Goal: Communication & Community: Connect with others

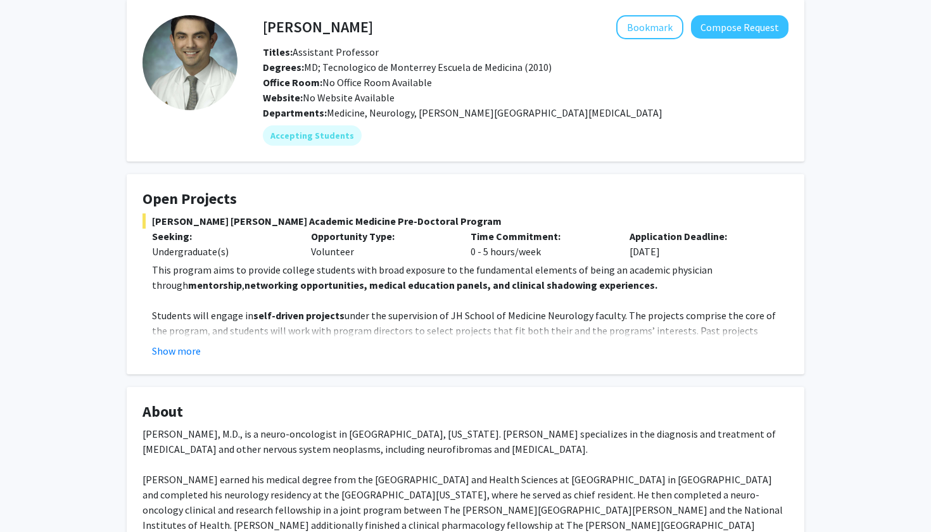
scroll to position [56, 0]
click at [190, 351] on button "Show more" at bounding box center [176, 350] width 49 height 15
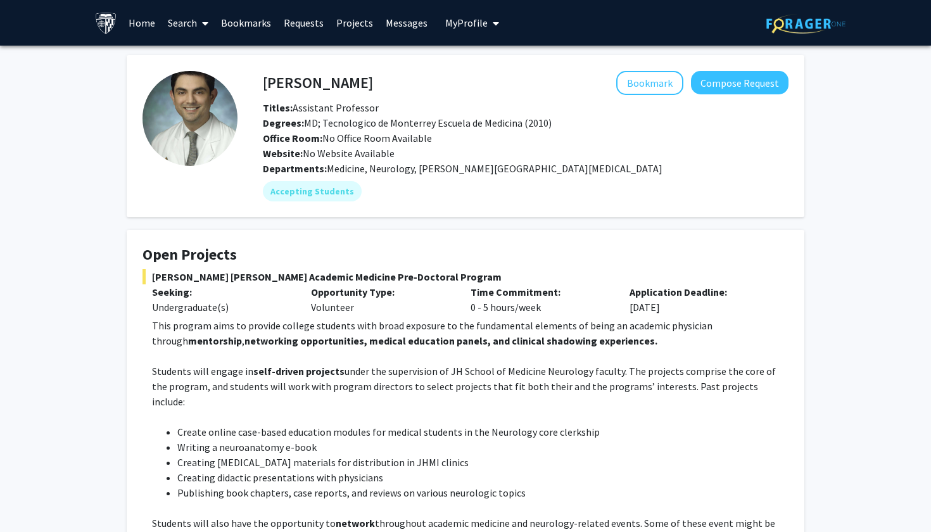
scroll to position [0, 0]
click at [634, 88] on button "Bookmark" at bounding box center [649, 83] width 67 height 24
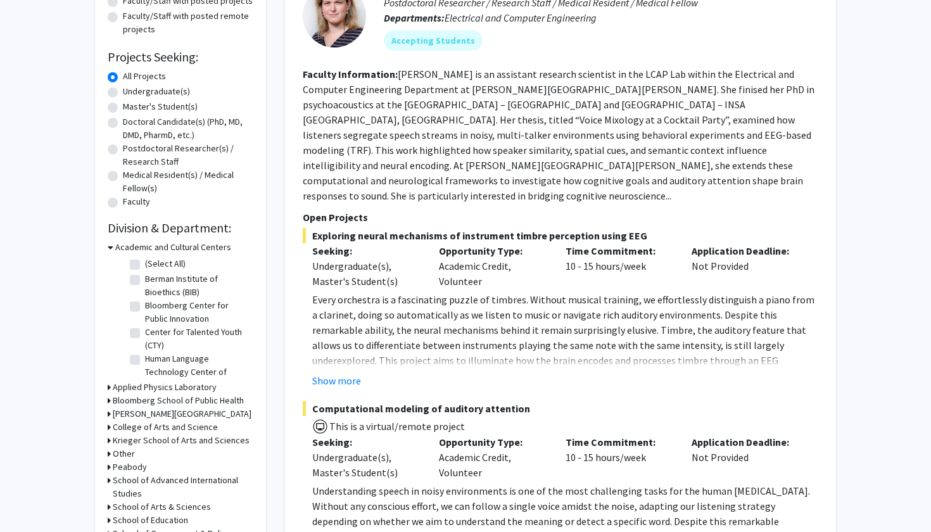
scroll to position [172, 0]
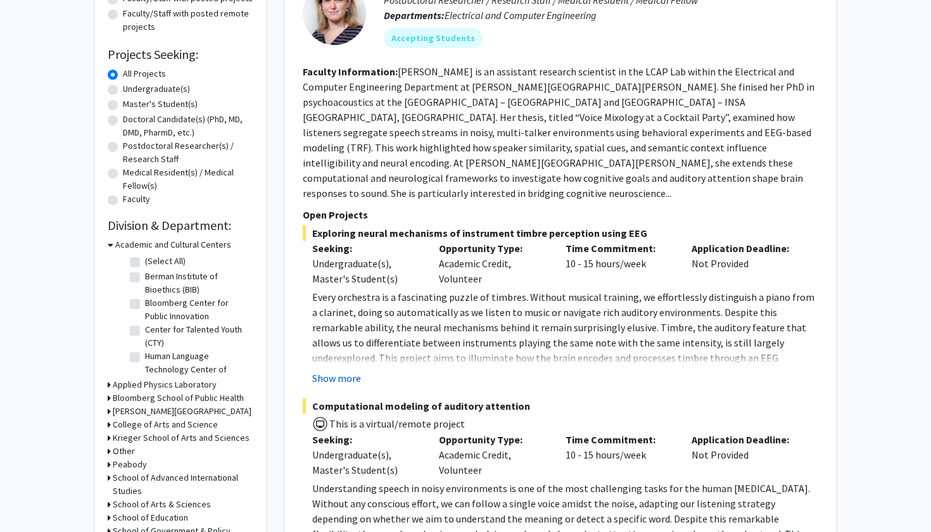
click at [350, 371] on button "Show more" at bounding box center [336, 378] width 49 height 15
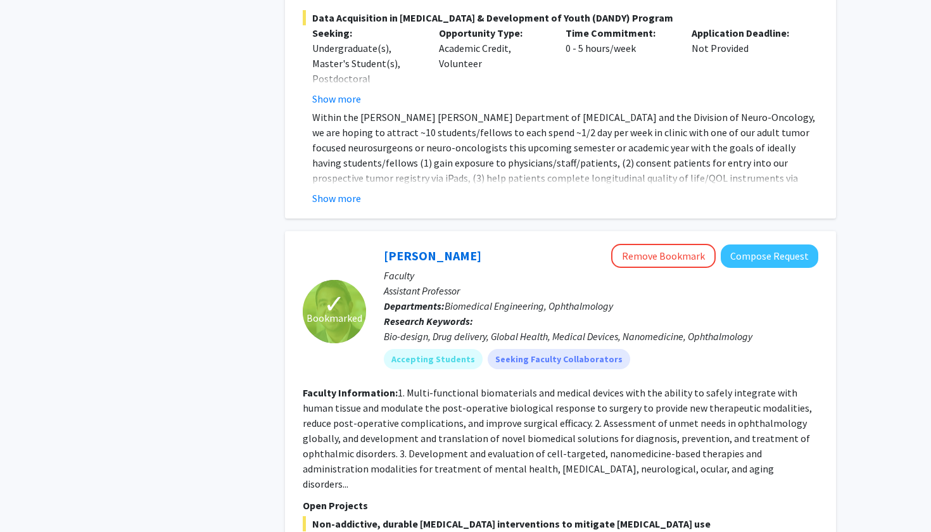
scroll to position [6181, 0]
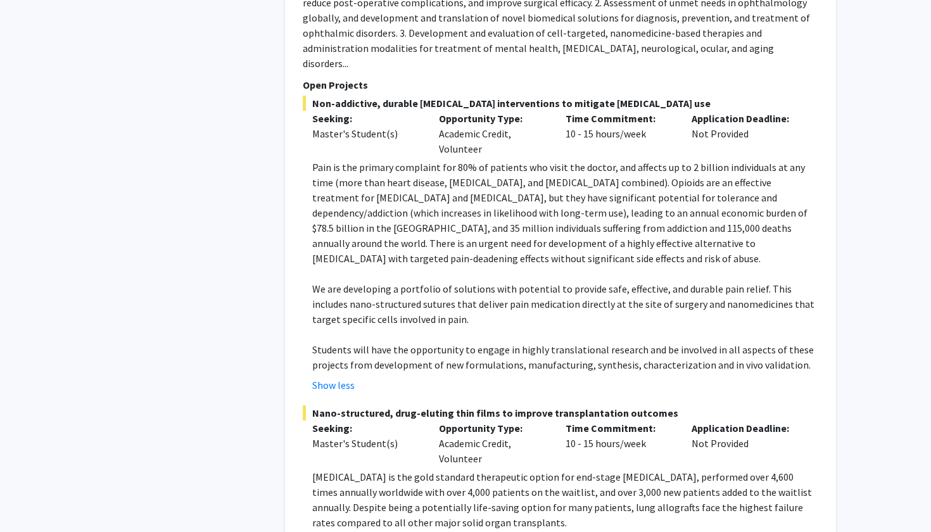
scroll to position [6623, 0]
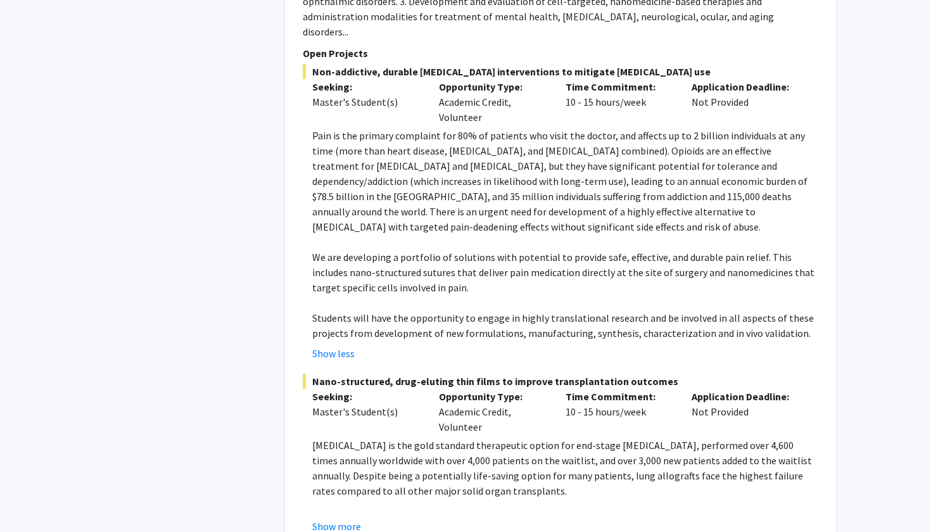
click at [329, 499] on p at bounding box center [565, 506] width 506 height 15
click at [328, 519] on button "Show more" at bounding box center [336, 526] width 49 height 15
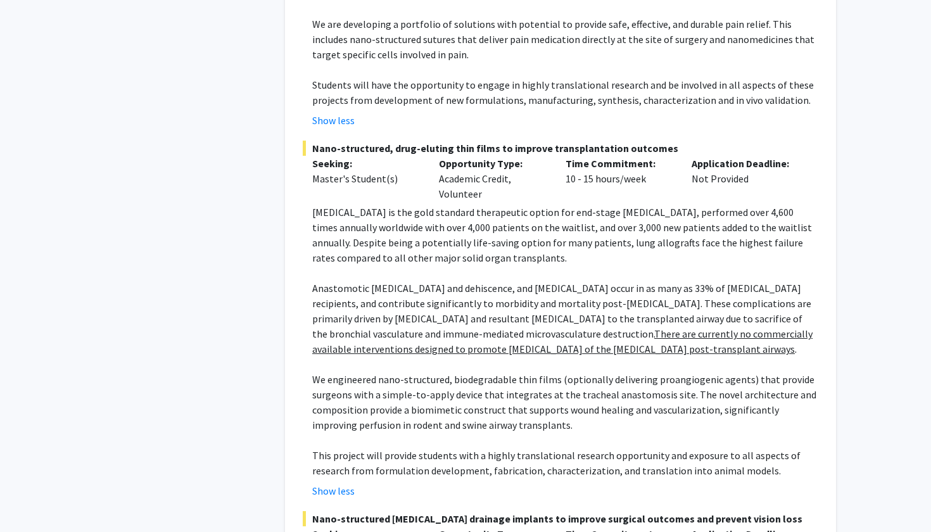
scroll to position [6856, 0]
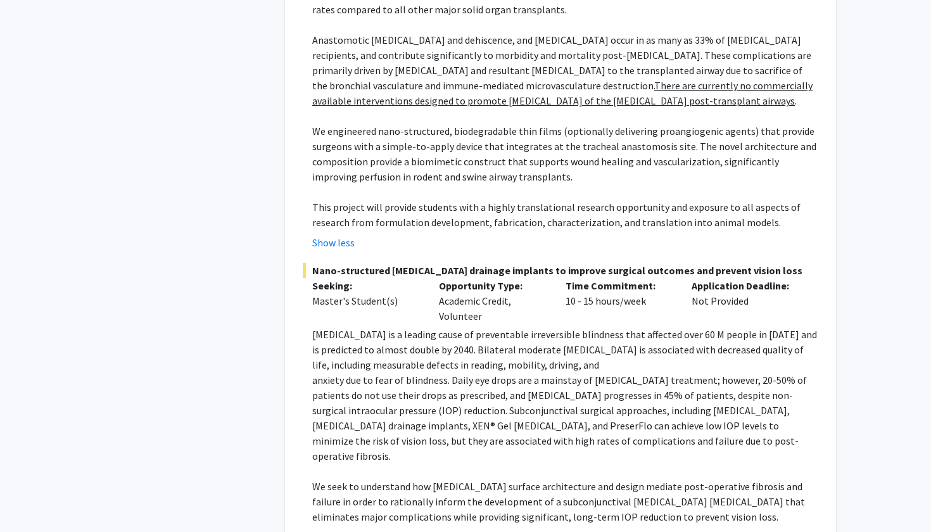
scroll to position [7103, 0]
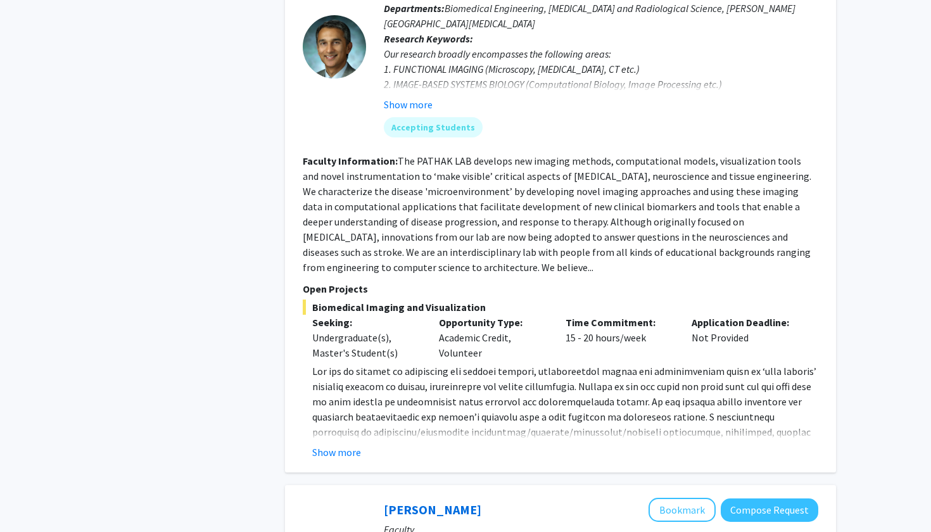
scroll to position [2109, 0]
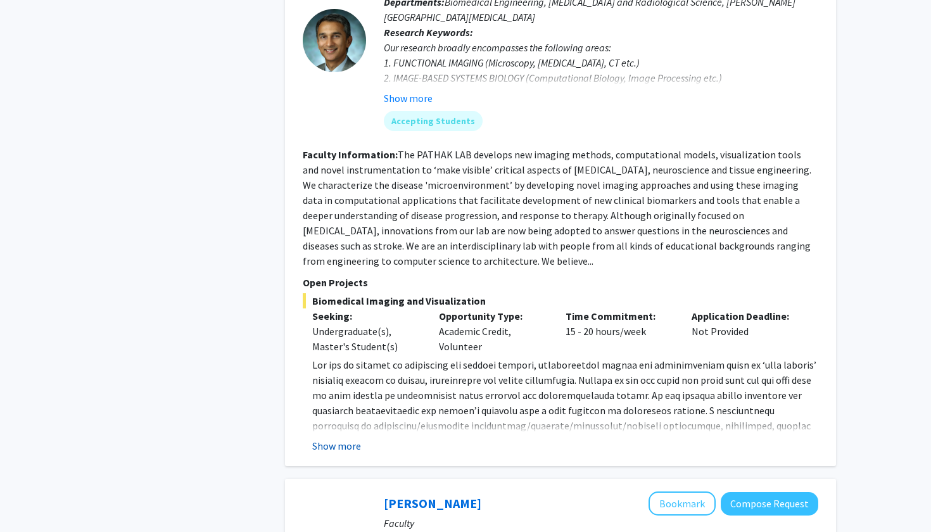
click at [324, 438] on button "Show more" at bounding box center [336, 445] width 49 height 15
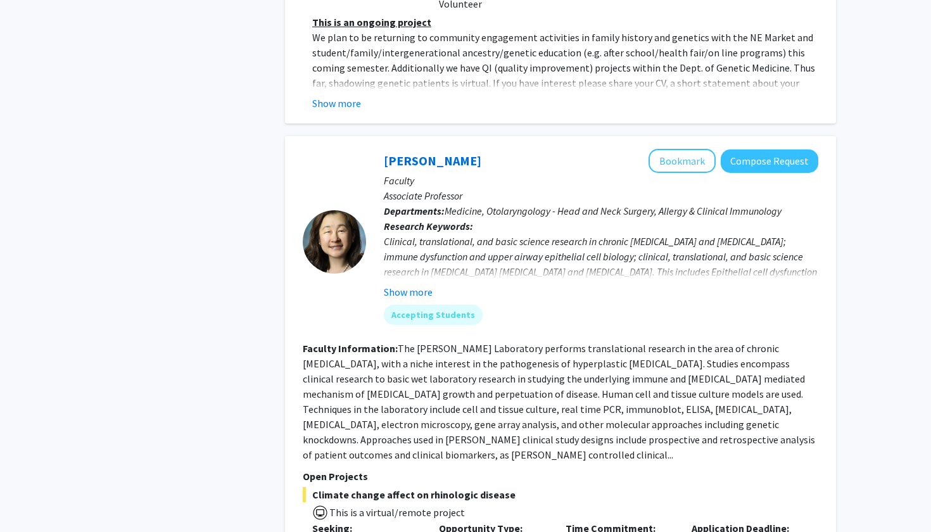
scroll to position [2952, 0]
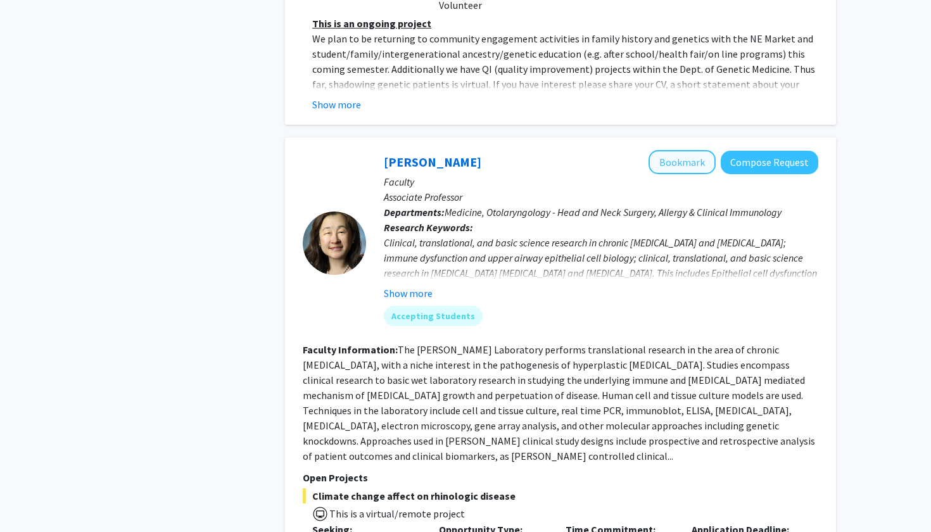
click at [702, 150] on button "Bookmark" at bounding box center [682, 162] width 67 height 24
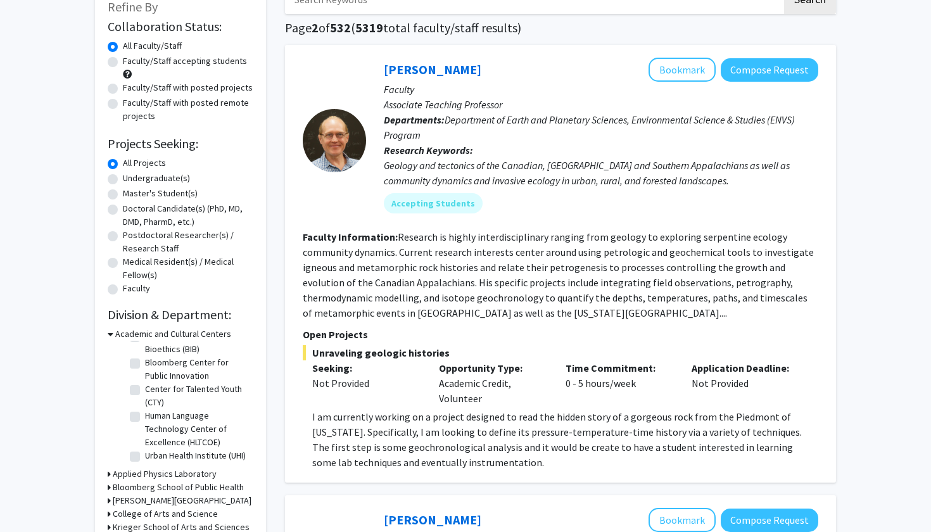
scroll to position [30, 0]
click at [145, 367] on label "Bloomberg Center for Public Innovation" at bounding box center [197, 369] width 105 height 27
click at [145, 364] on input "Bloomberg Center for Public Innovation" at bounding box center [149, 360] width 8 height 8
checkbox input "true"
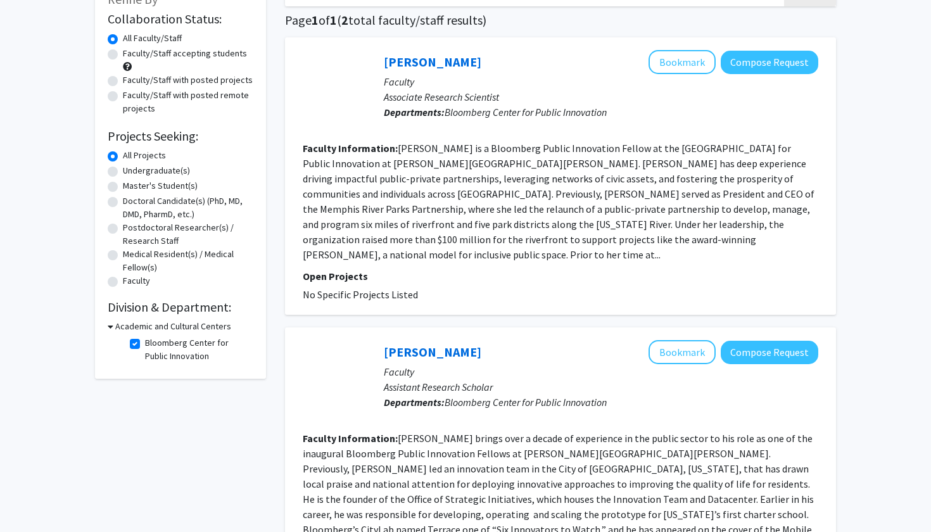
scroll to position [83, 0]
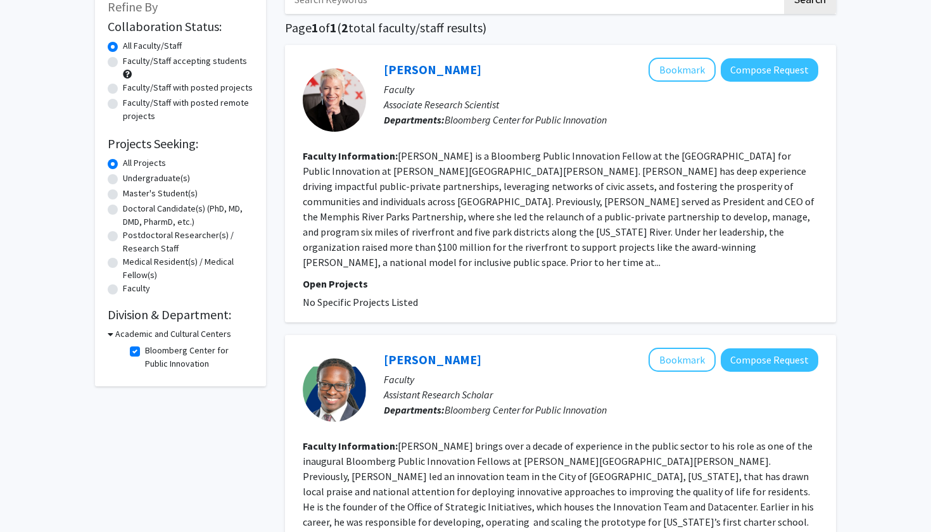
click at [145, 351] on label "Bloomberg Center for Public Innovation" at bounding box center [197, 357] width 105 height 27
click at [145, 351] on input "Bloomberg Center for Public Innovation" at bounding box center [149, 348] width 8 height 8
checkbox input "false"
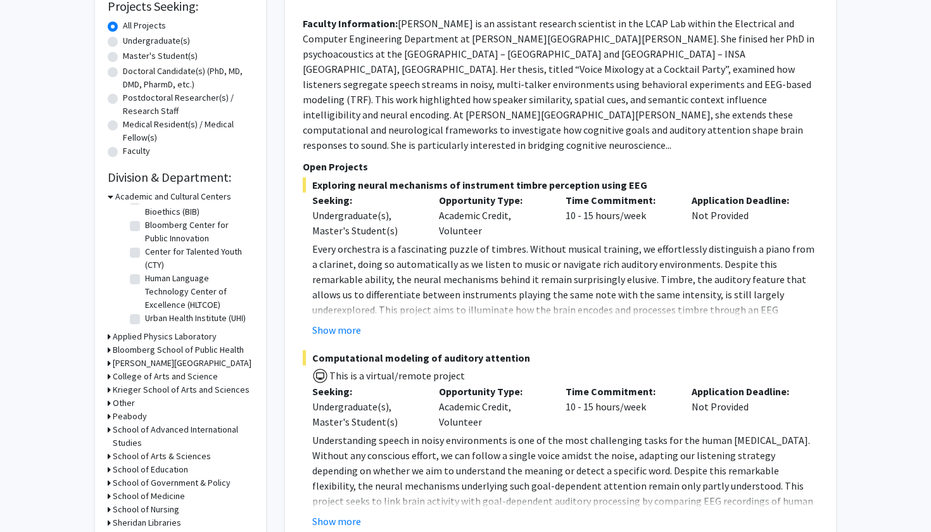
scroll to position [231, 0]
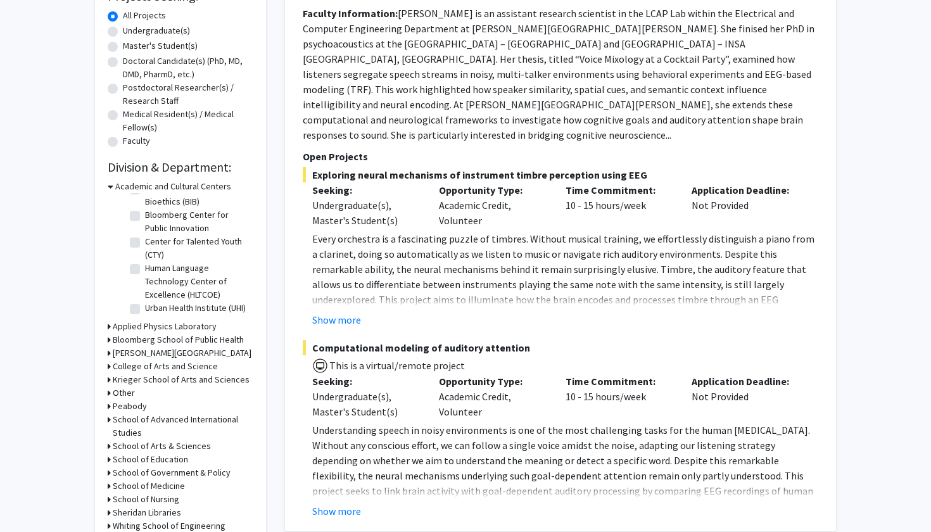
click at [113, 359] on h3 "Carey Business School" at bounding box center [182, 353] width 139 height 13
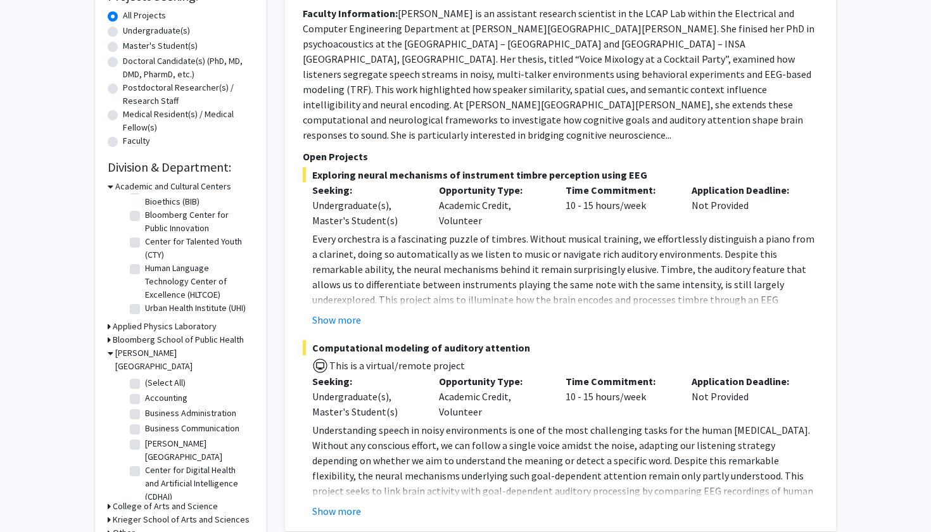
click at [140, 464] on fg-checkbox "Center for Digital Health and Artificial Intelligence (CDHAI) Center for Digita…" at bounding box center [190, 484] width 120 height 40
click at [145, 464] on label "Center for Digital Health and Artificial Intelligence (CDHAI)" at bounding box center [197, 484] width 105 height 40
click at [145, 464] on input "Center for Digital Health and Artificial Intelligence (CDHAI)" at bounding box center [149, 468] width 8 height 8
checkbox input "true"
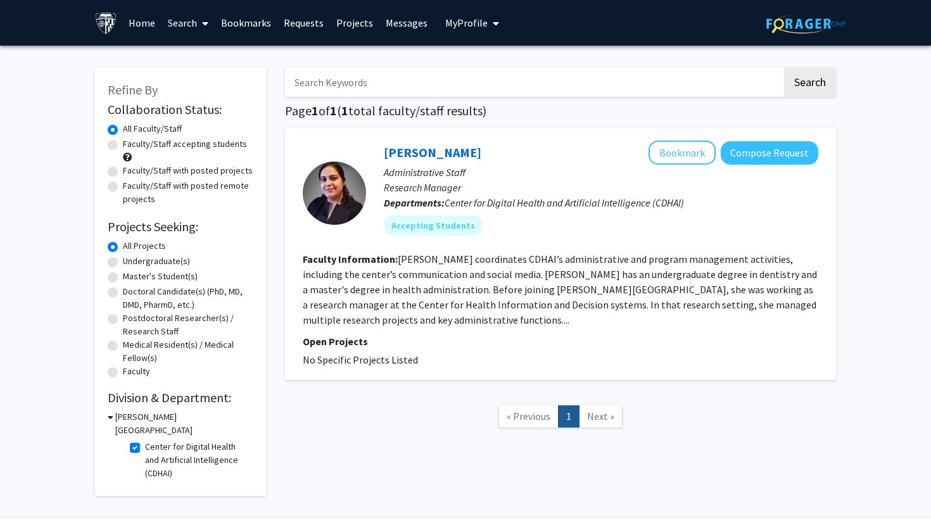
click at [136, 440] on fg-checkbox "Center for Digital Health and Artificial Intelligence (CDHAI) Center for Digita…" at bounding box center [190, 460] width 120 height 40
click at [145, 440] on label "Center for Digital Health and Artificial Intelligence (CDHAI)" at bounding box center [197, 460] width 105 height 40
click at [145, 440] on input "Center for Digital Health and Artificial Intelligence (CDHAI)" at bounding box center [149, 444] width 8 height 8
checkbox input "false"
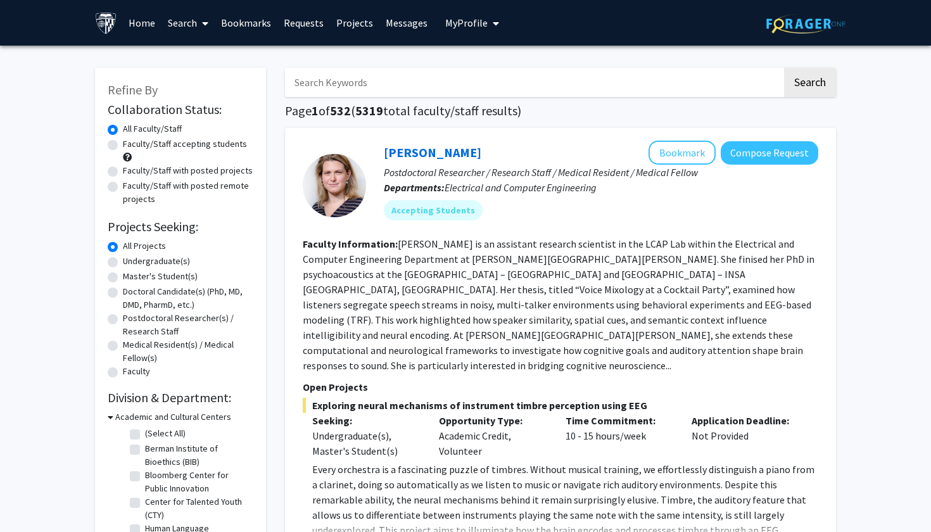
click at [118, 421] on h3 "Academic and Cultural Centers" at bounding box center [173, 417] width 116 height 13
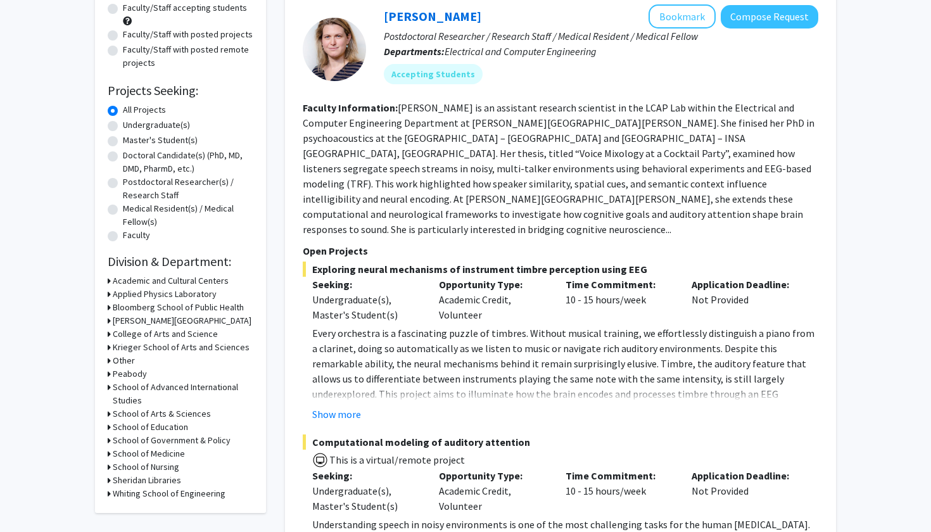
scroll to position [140, 0]
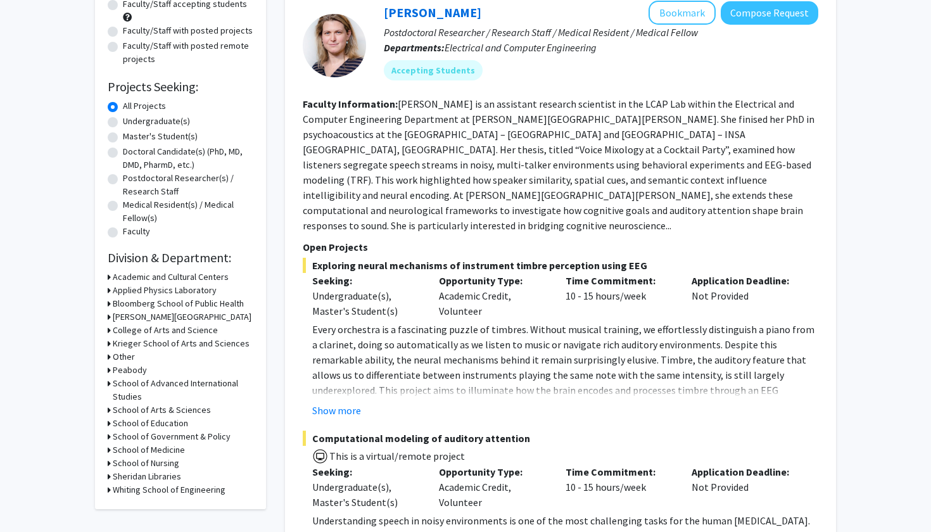
click at [111, 452] on div "School of Medicine" at bounding box center [181, 449] width 146 height 13
click at [108, 450] on icon at bounding box center [109, 449] width 3 height 13
click at [145, 466] on label "(Select All)" at bounding box center [165, 466] width 41 height 13
click at [145, 466] on input "(Select All)" at bounding box center [149, 464] width 8 height 8
checkbox input "true"
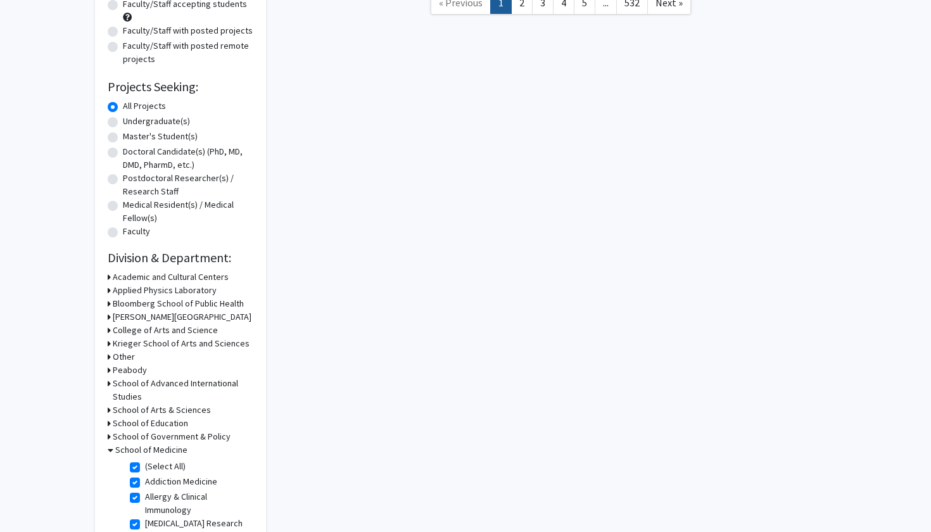
checkbox input "true"
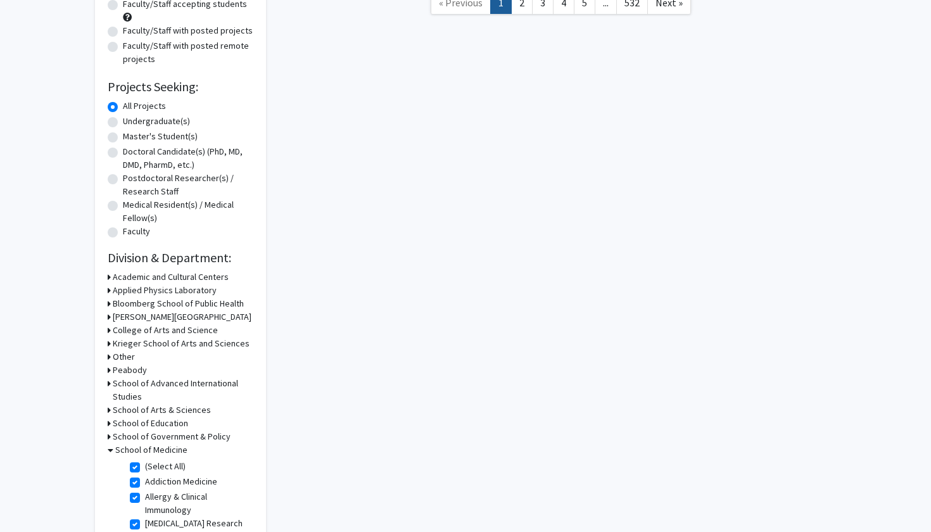
checkbox input "true"
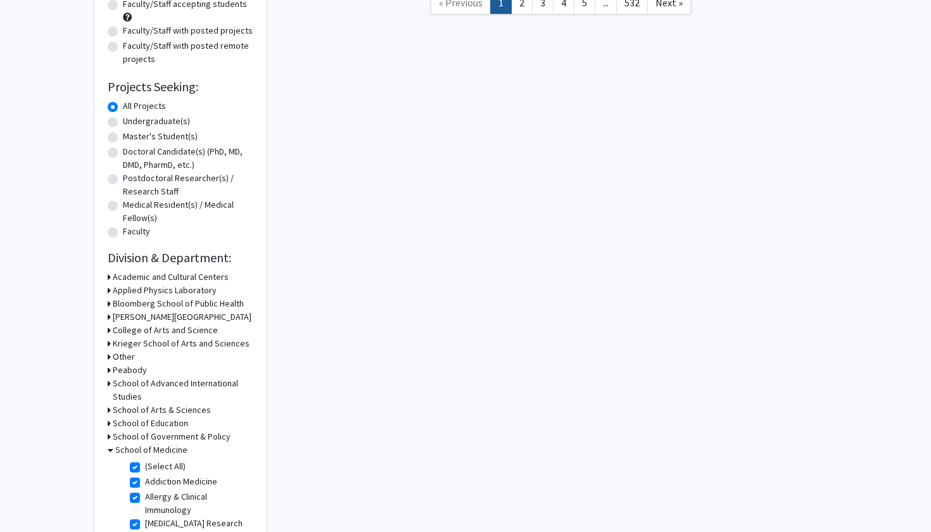
checkbox input "true"
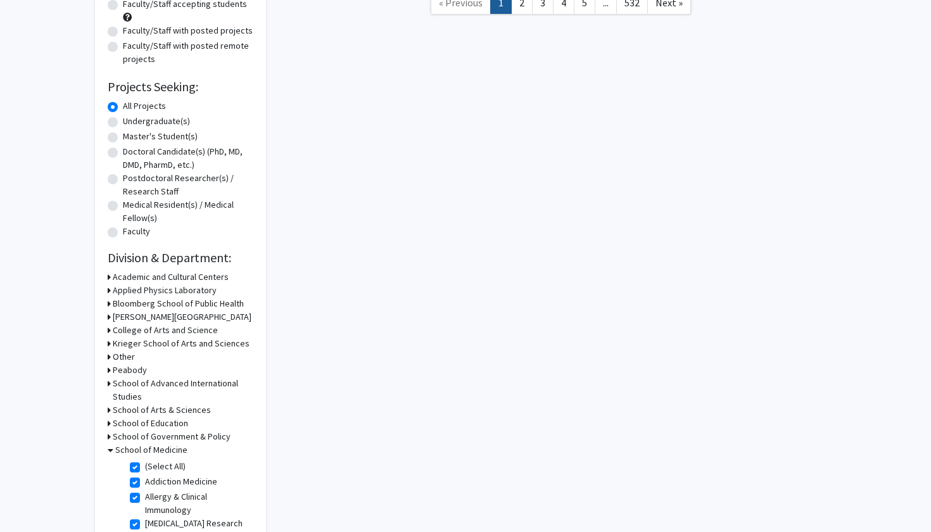
checkbox input "true"
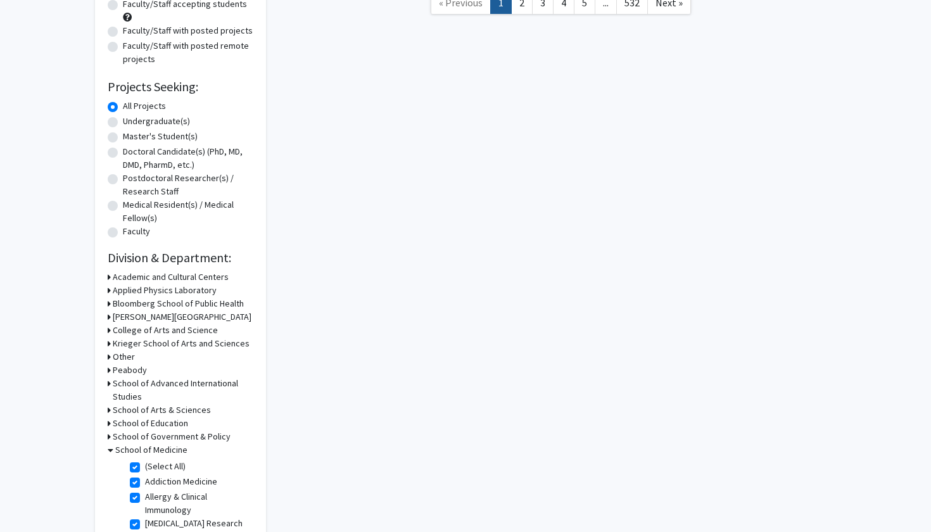
checkbox input "true"
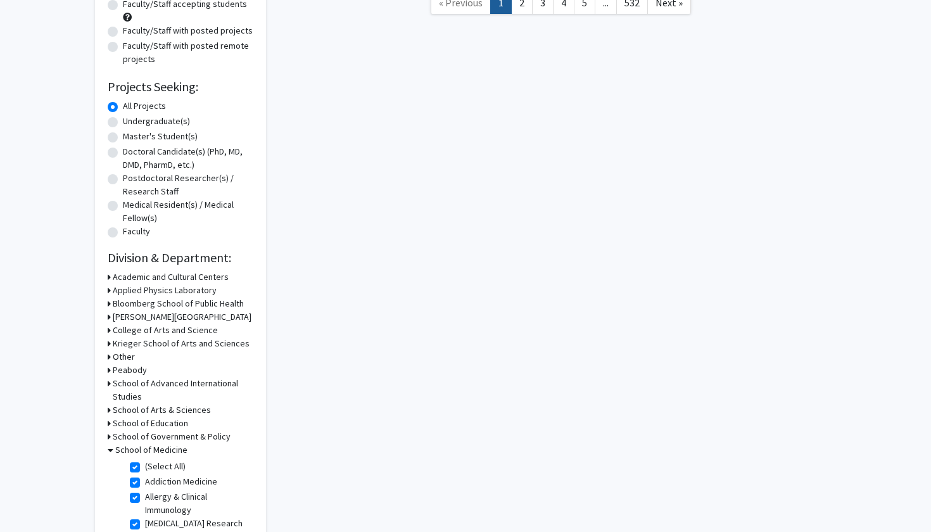
checkbox input "true"
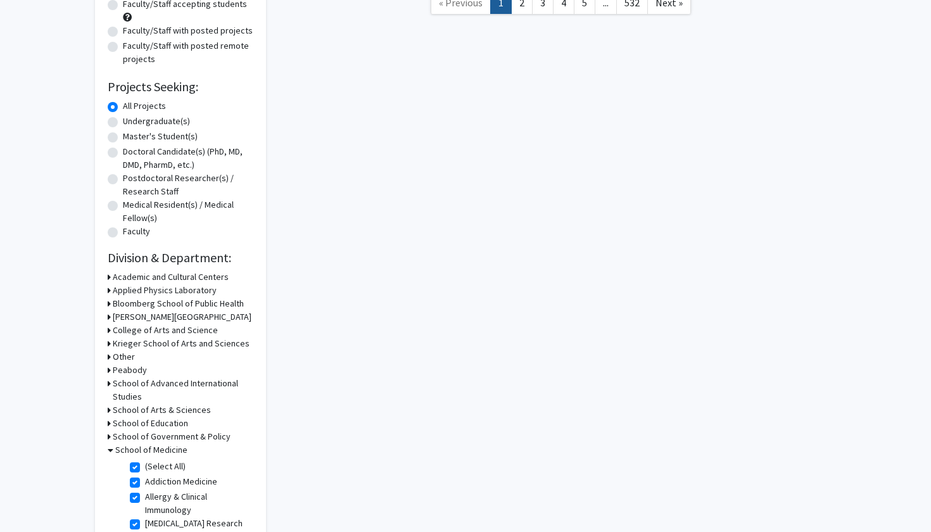
checkbox input "true"
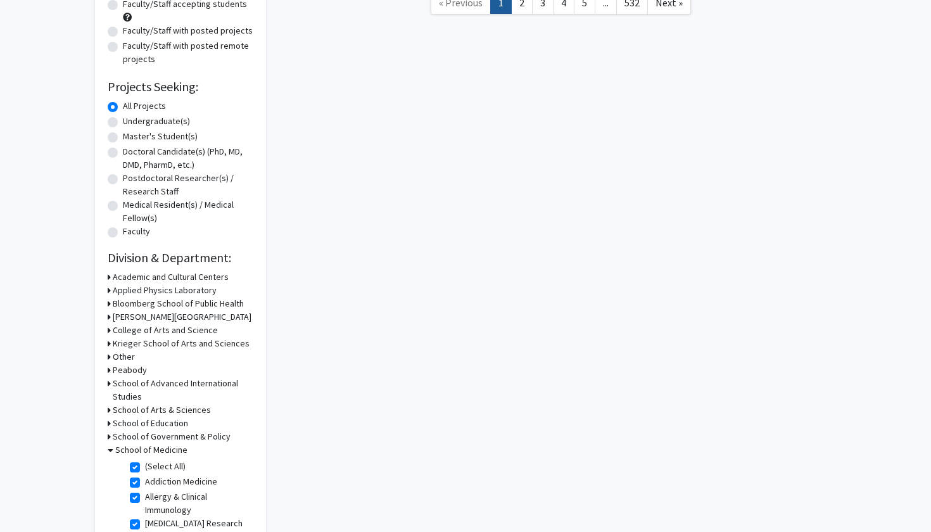
checkbox input "true"
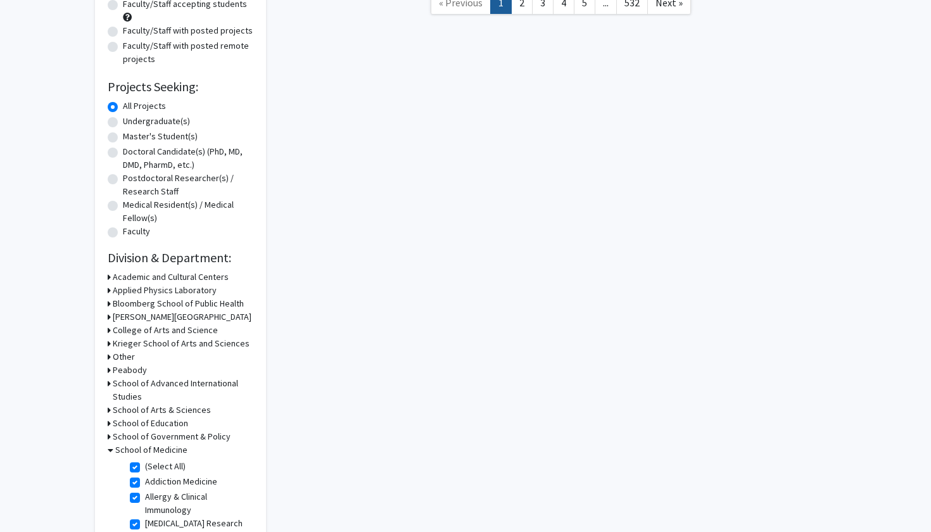
checkbox input "true"
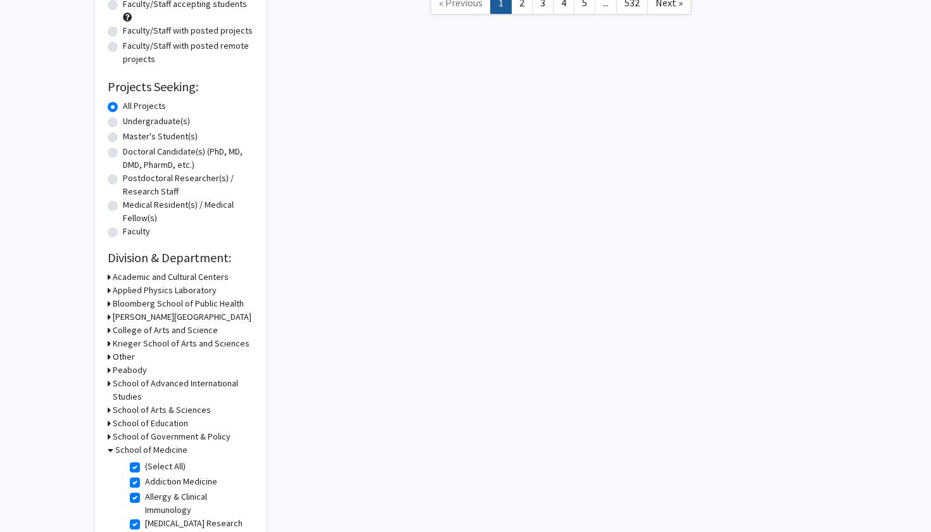
checkbox input "true"
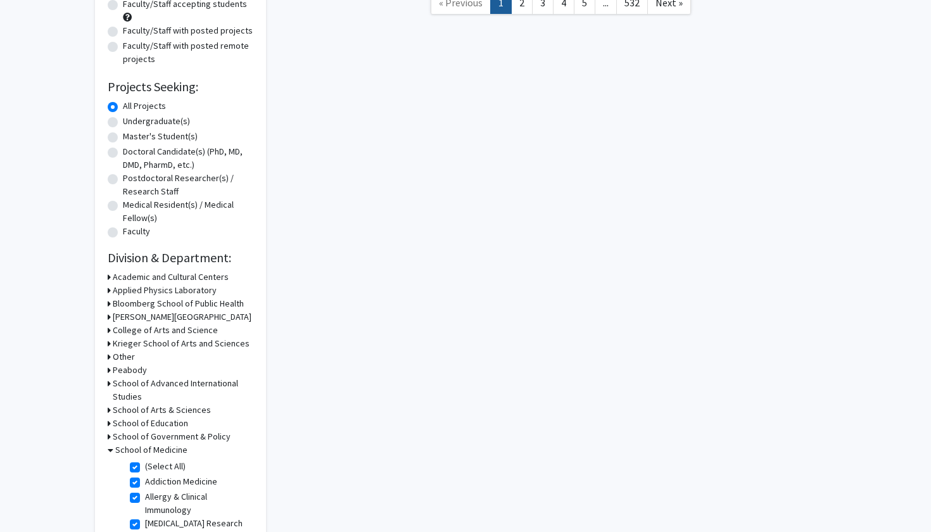
checkbox input "true"
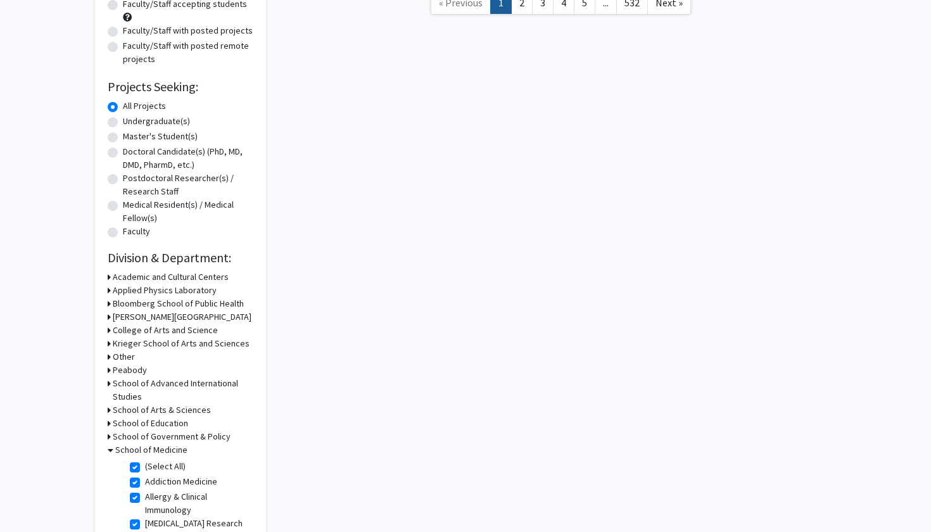
checkbox input "true"
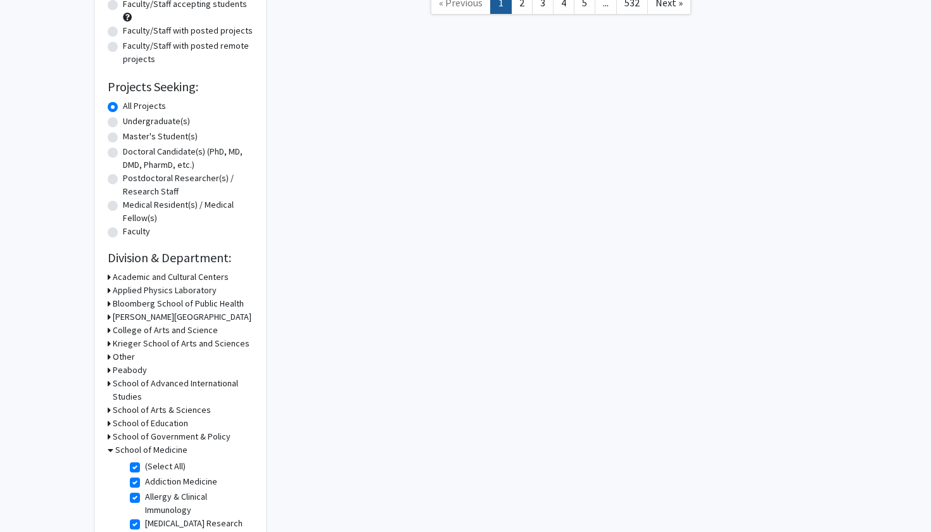
checkbox input "true"
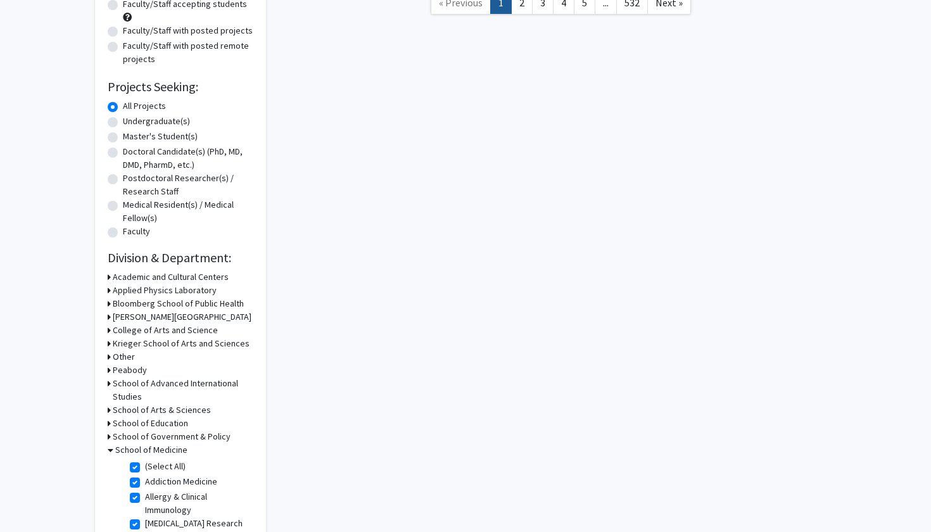
checkbox input "true"
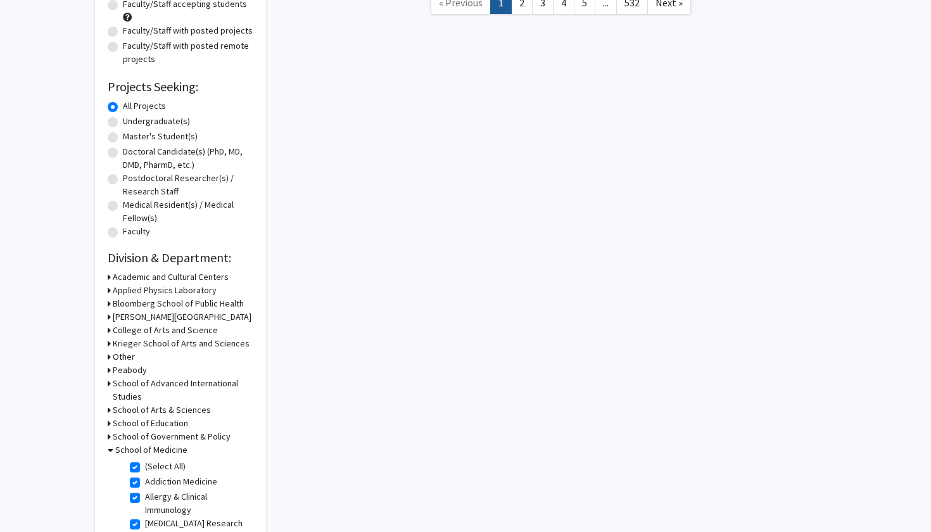
checkbox input "true"
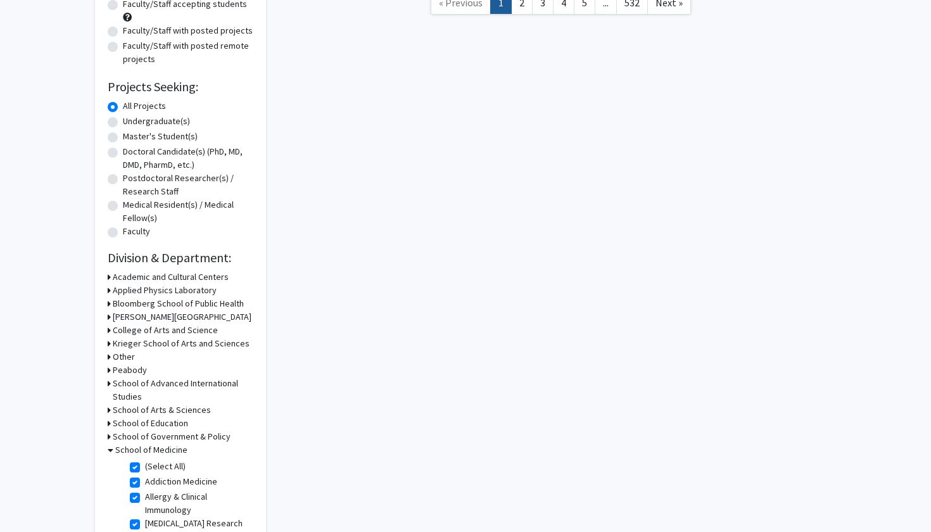
checkbox input "true"
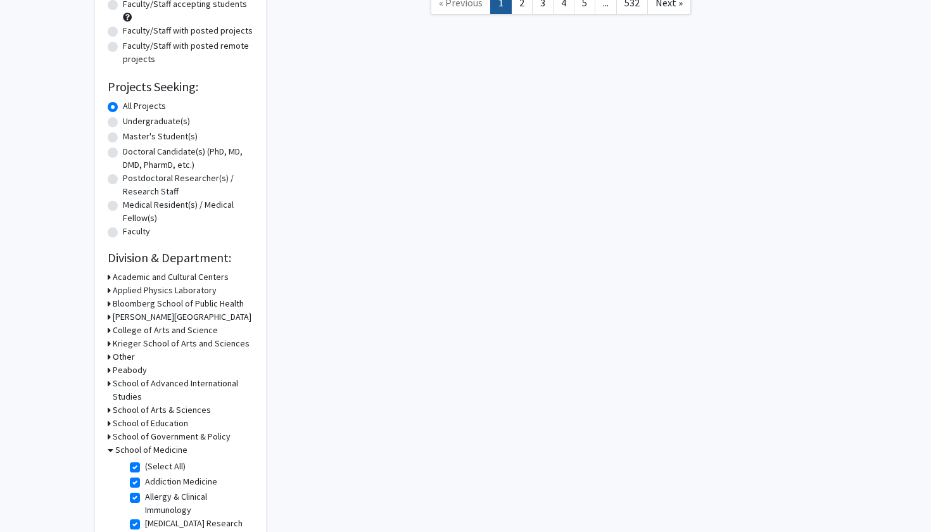
checkbox input "true"
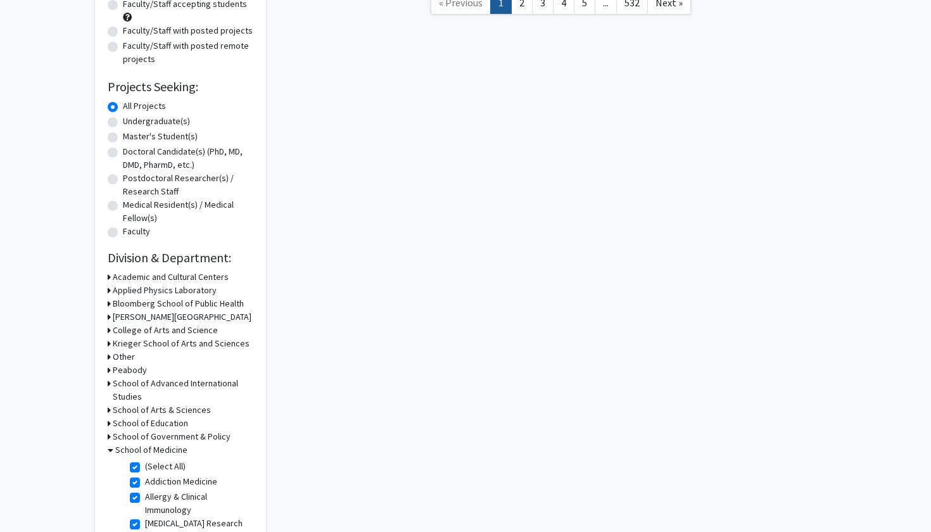
checkbox input "true"
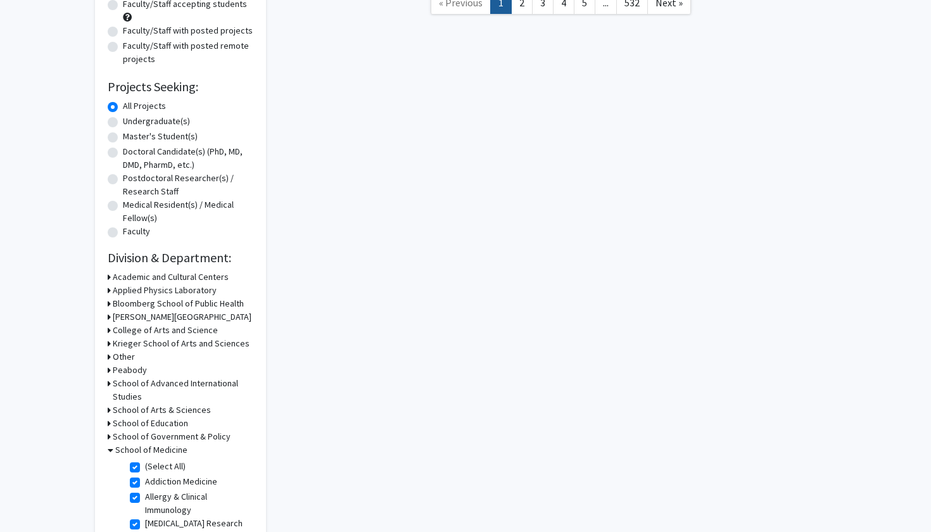
checkbox input "true"
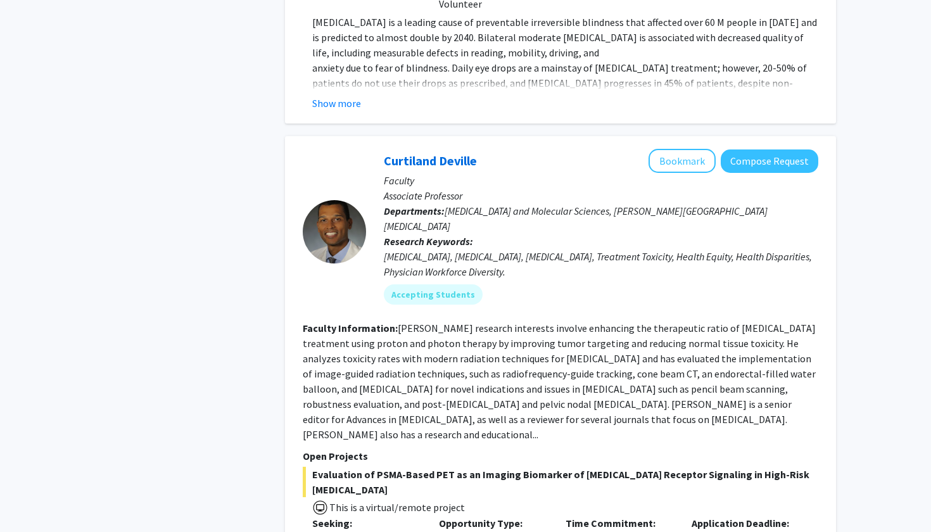
scroll to position [3775, 0]
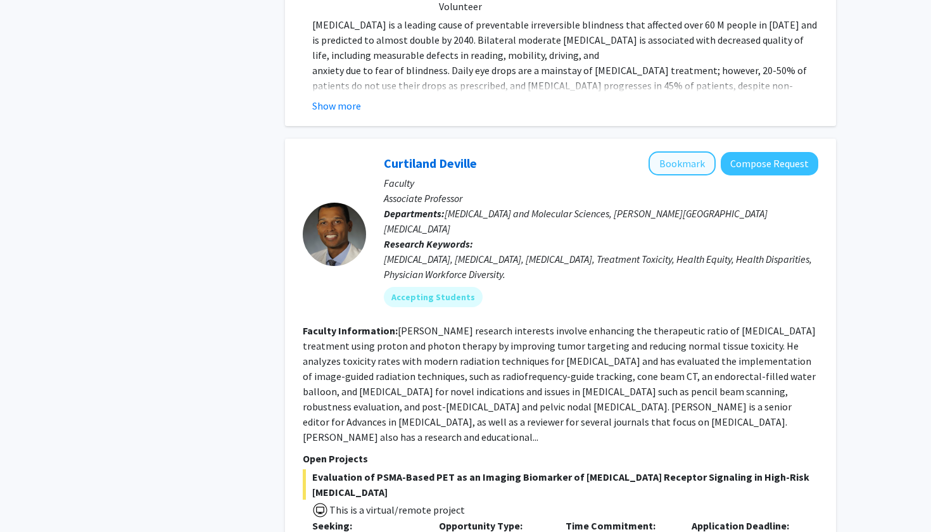
click at [684, 151] on button "Bookmark" at bounding box center [682, 163] width 67 height 24
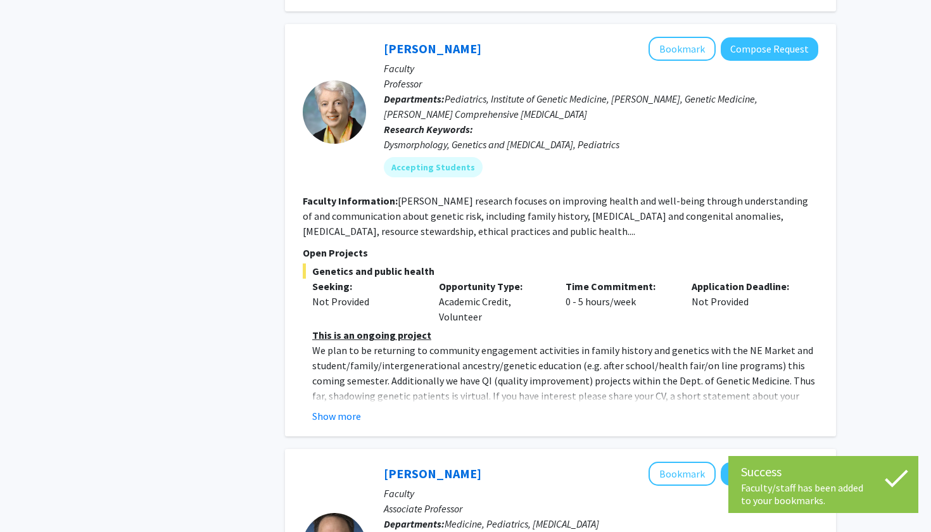
scroll to position [5006, 0]
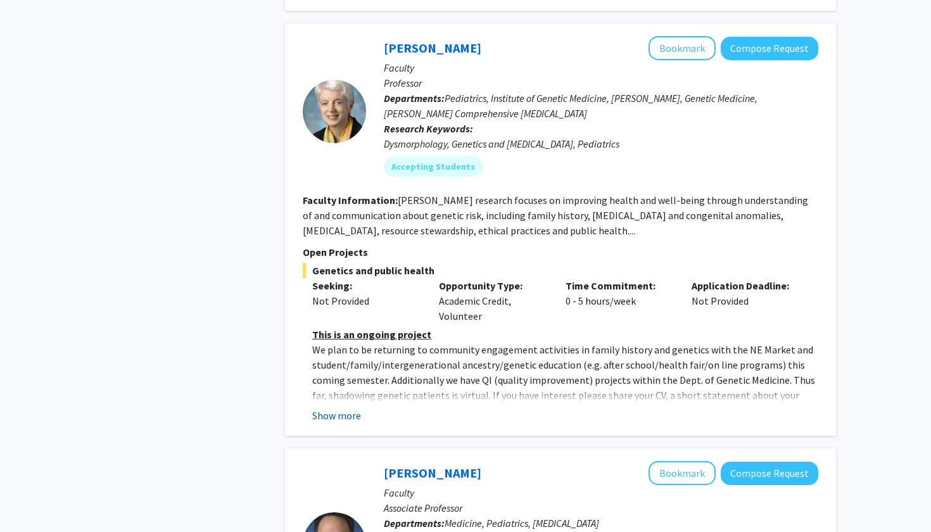
click at [322, 408] on button "Show more" at bounding box center [336, 415] width 49 height 15
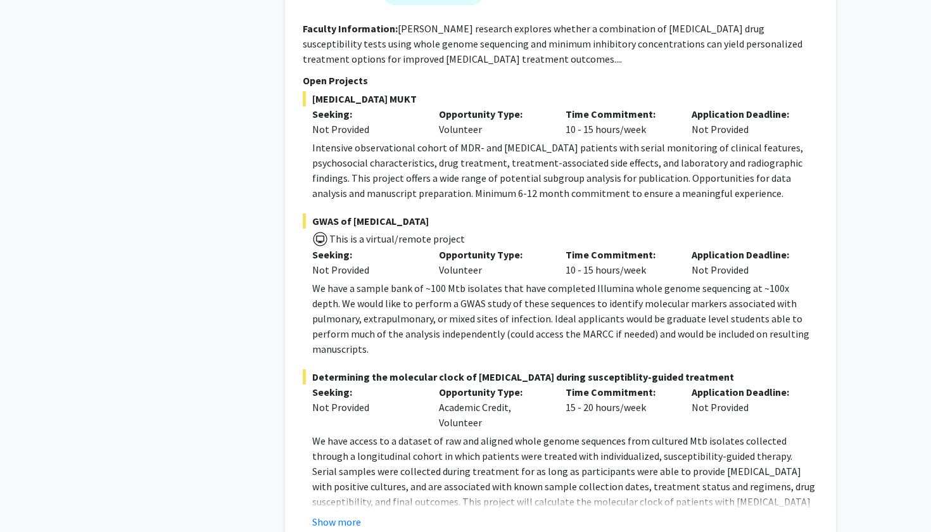
scroll to position [5647, 0]
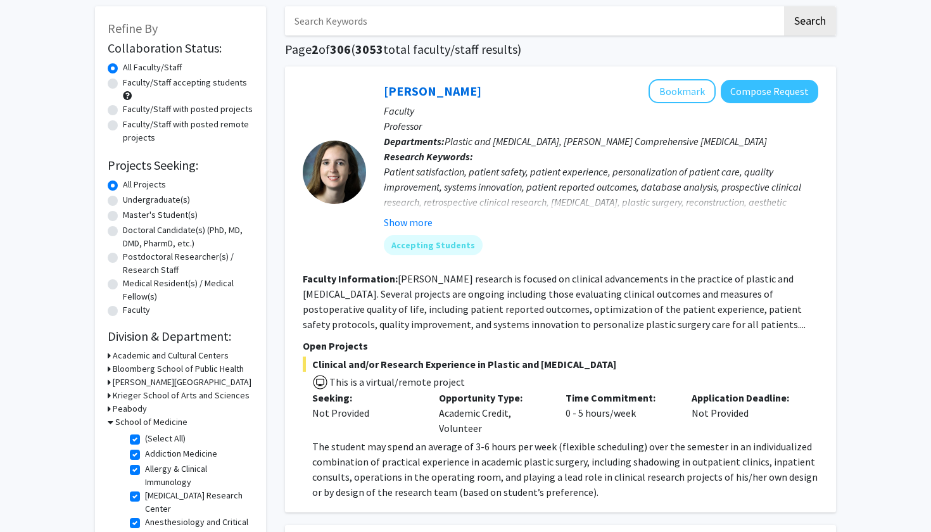
scroll to position [62, 0]
click at [688, 99] on button "Bookmark" at bounding box center [682, 91] width 67 height 24
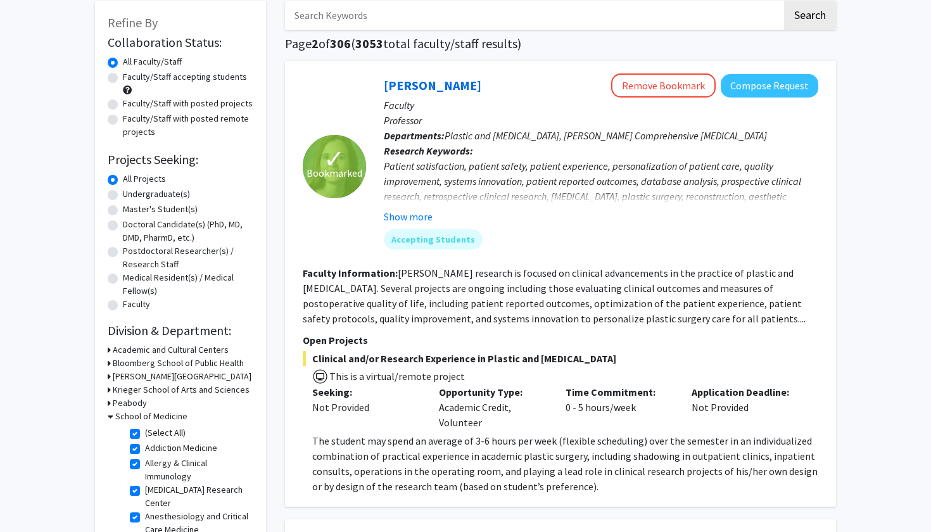
scroll to position [72, 0]
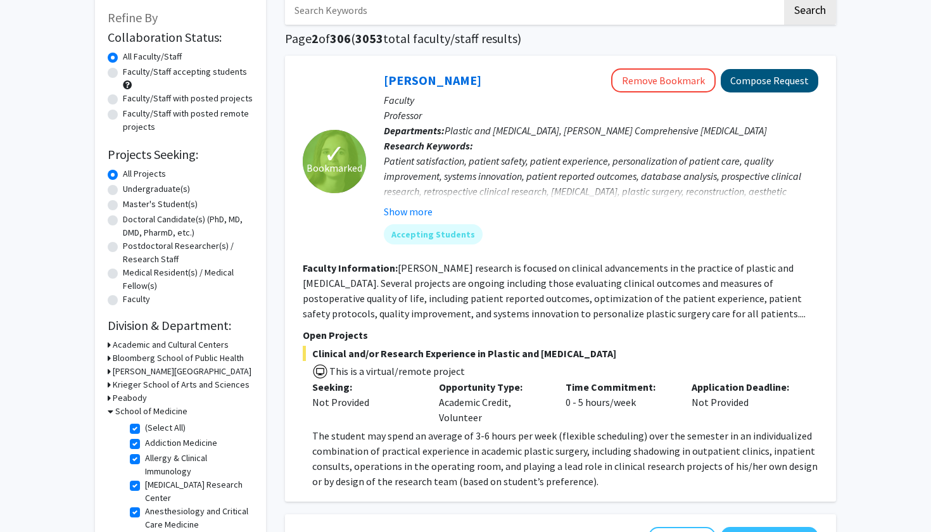
click at [766, 87] on button "Compose Request" at bounding box center [770, 80] width 98 height 23
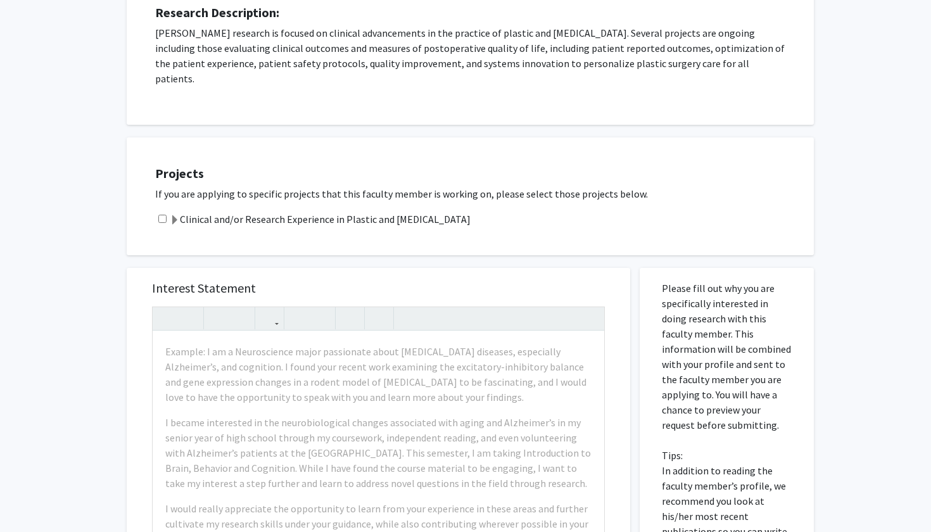
scroll to position [252, 0]
click at [158, 210] on div "Clinical and/or Research Experience in Plastic and Reconstructive Surgery" at bounding box center [478, 217] width 646 height 15
click at [161, 213] on input "checkbox" at bounding box center [162, 217] width 8 height 8
checkbox input "true"
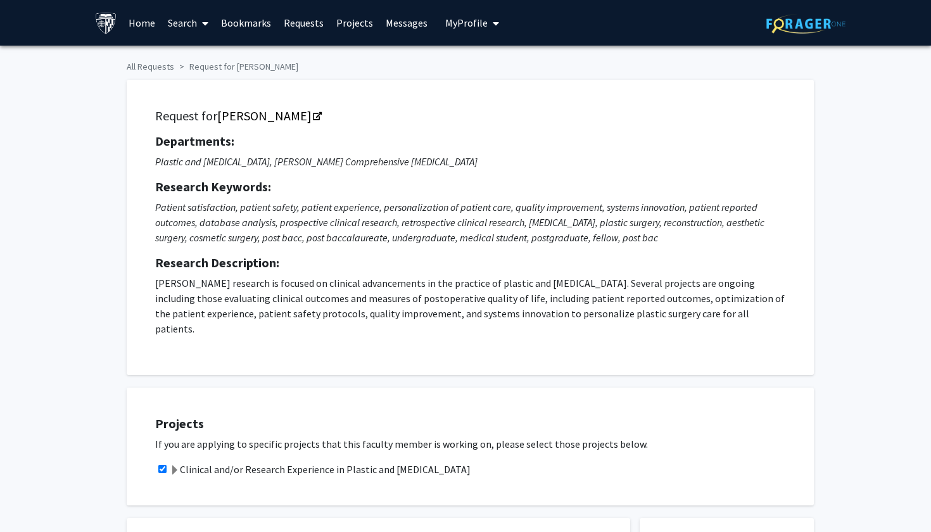
scroll to position [0, 0]
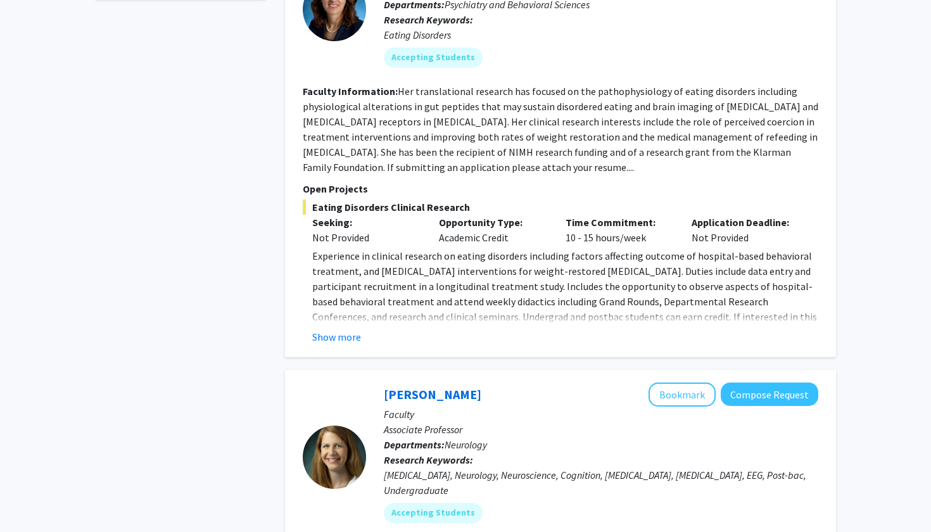
scroll to position [658, 0]
click at [344, 337] on button "Show more" at bounding box center [336, 336] width 49 height 15
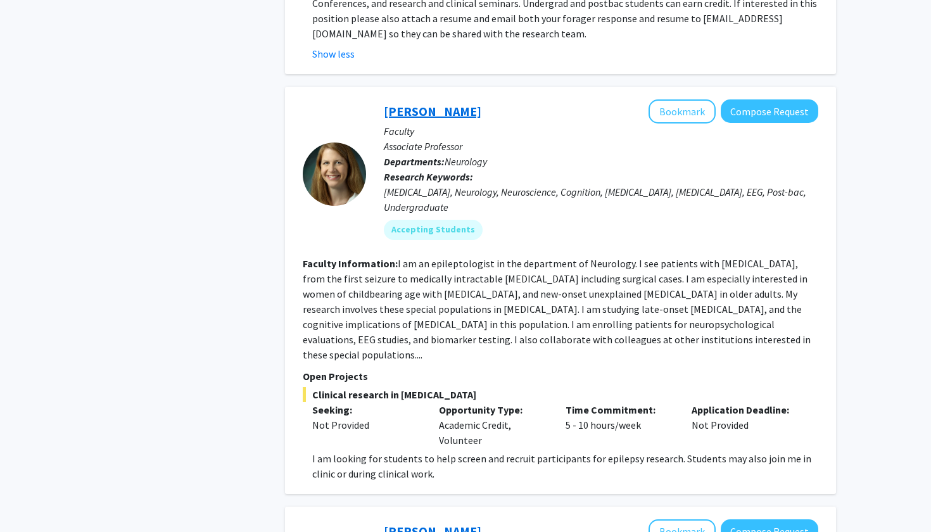
scroll to position [973, 0]
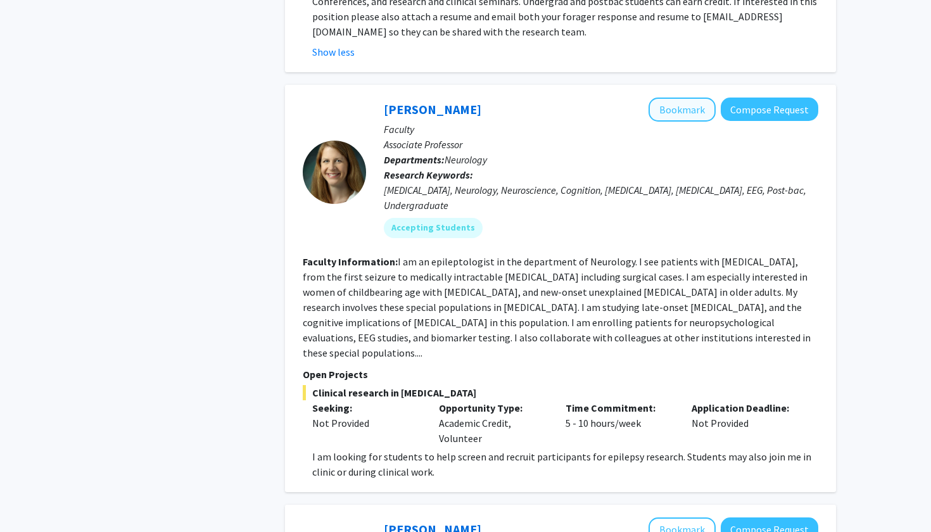
click at [668, 99] on button "Bookmark" at bounding box center [682, 110] width 67 height 24
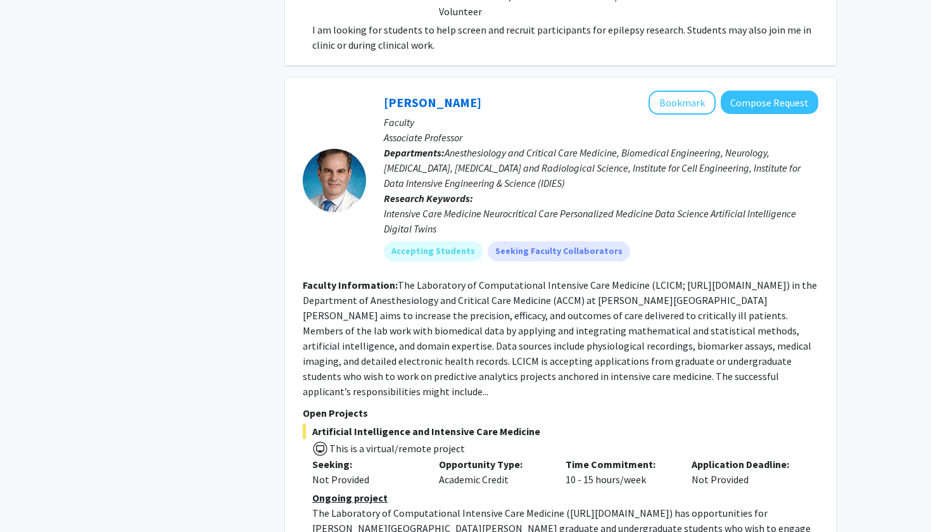
scroll to position [1400, 0]
click at [686, 90] on button "Bookmark" at bounding box center [682, 102] width 67 height 24
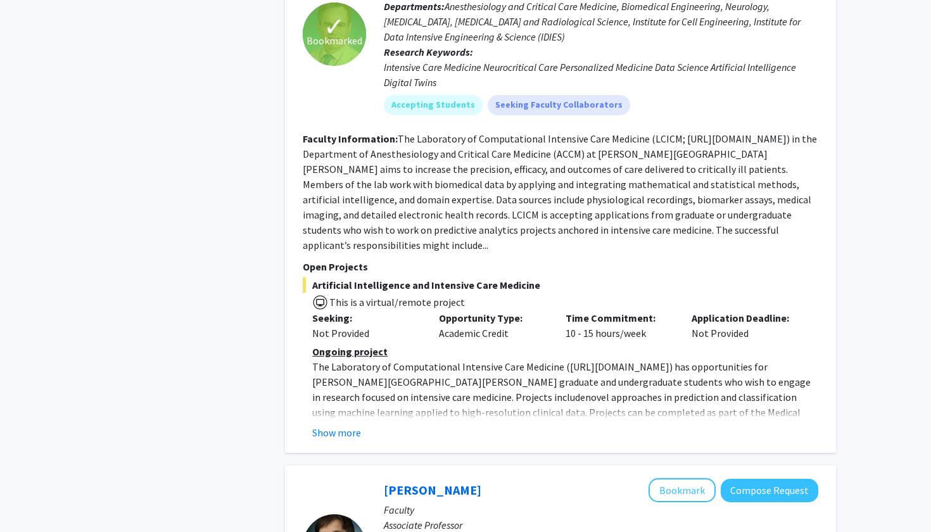
scroll to position [1547, 0]
click at [341, 424] on button "Show more" at bounding box center [336, 431] width 49 height 15
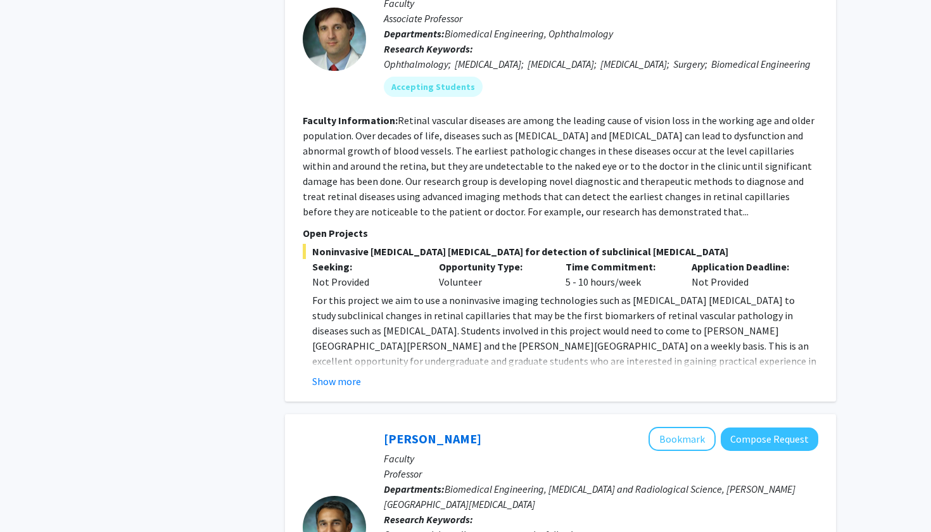
scroll to position [2171, 0]
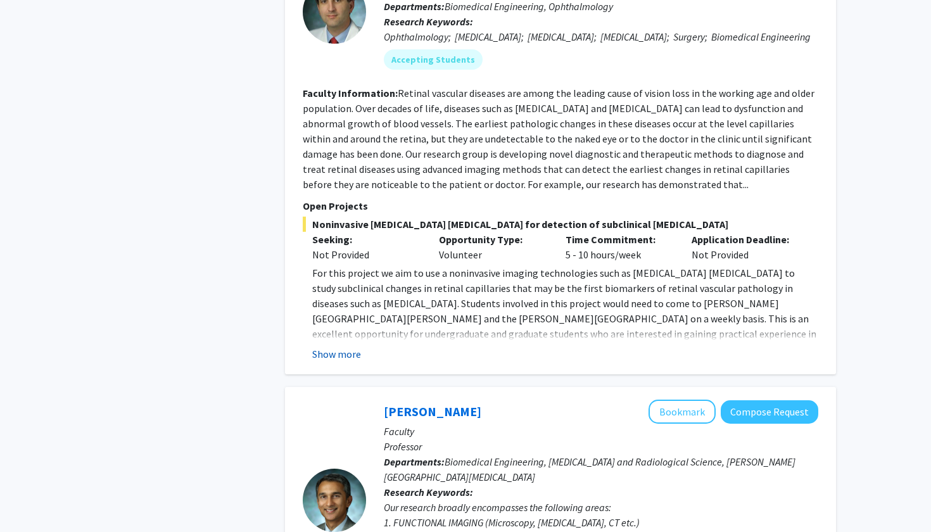
click at [342, 347] on button "Show more" at bounding box center [336, 354] width 49 height 15
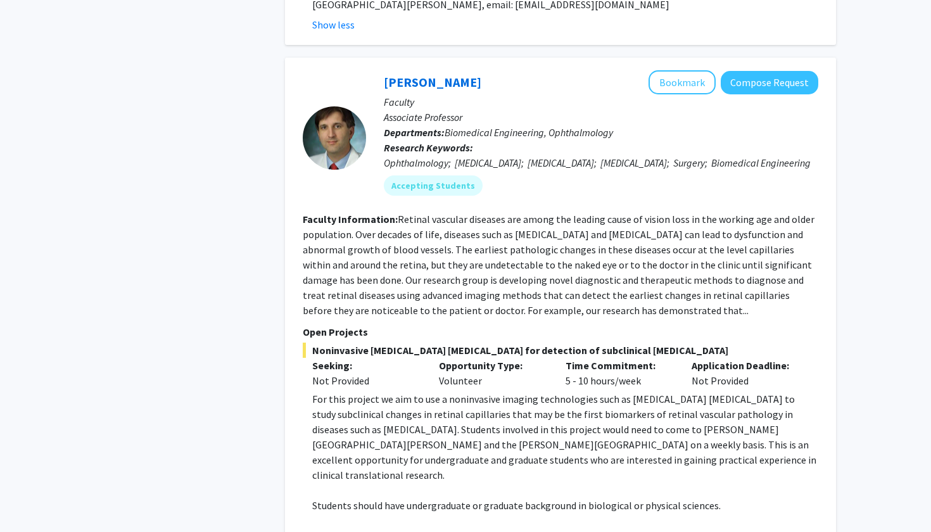
scroll to position [2042, 0]
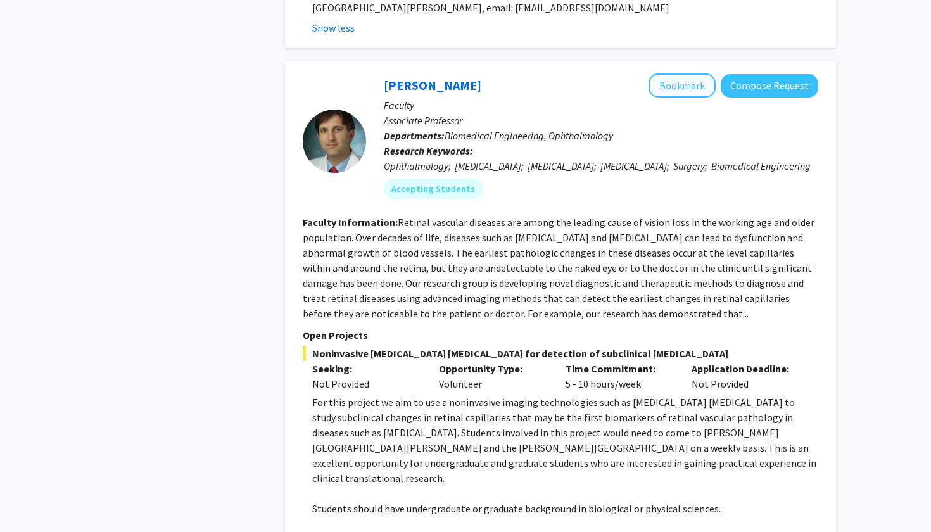
click at [704, 73] on button "Bookmark" at bounding box center [682, 85] width 67 height 24
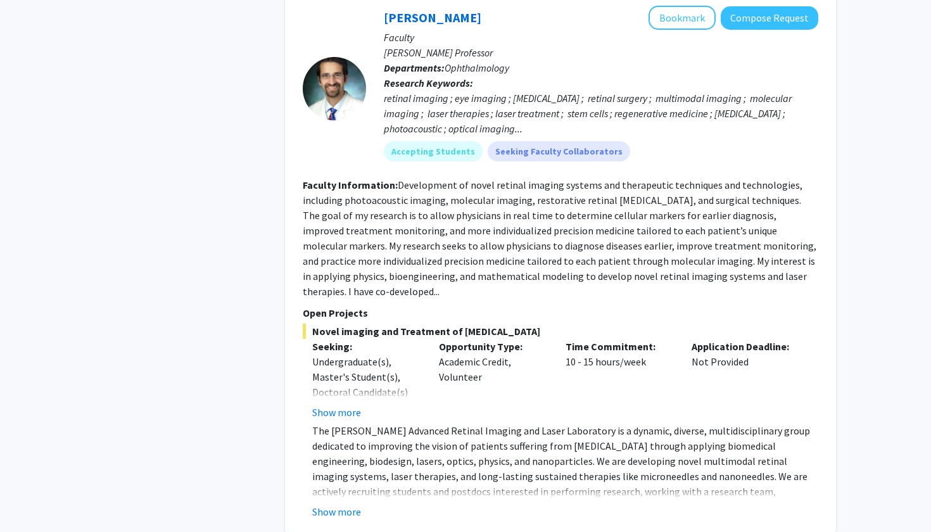
scroll to position [3711, 0]
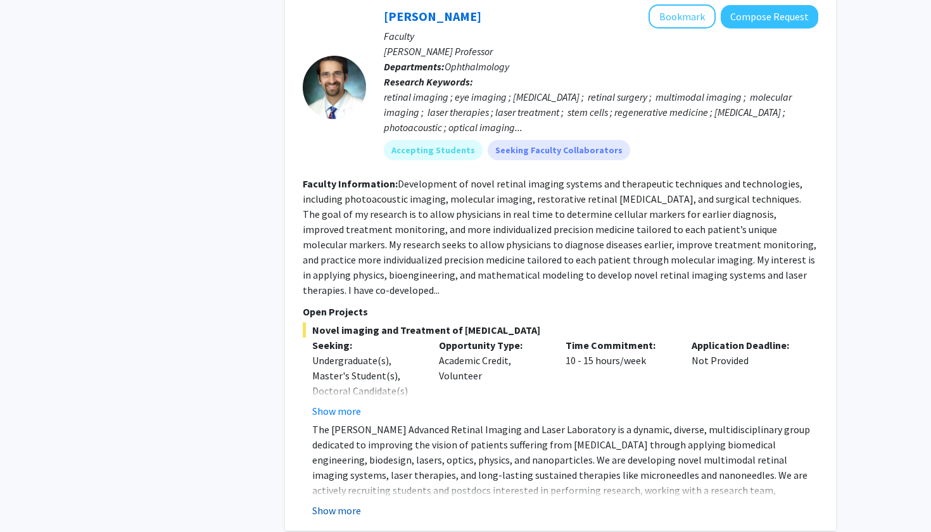
click at [345, 503] on button "Show more" at bounding box center [336, 510] width 49 height 15
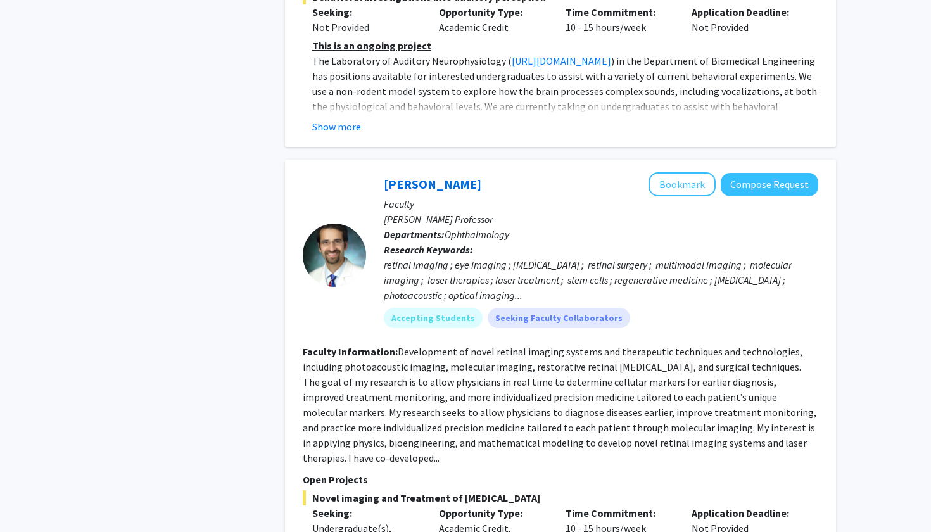
scroll to position [3520, 0]
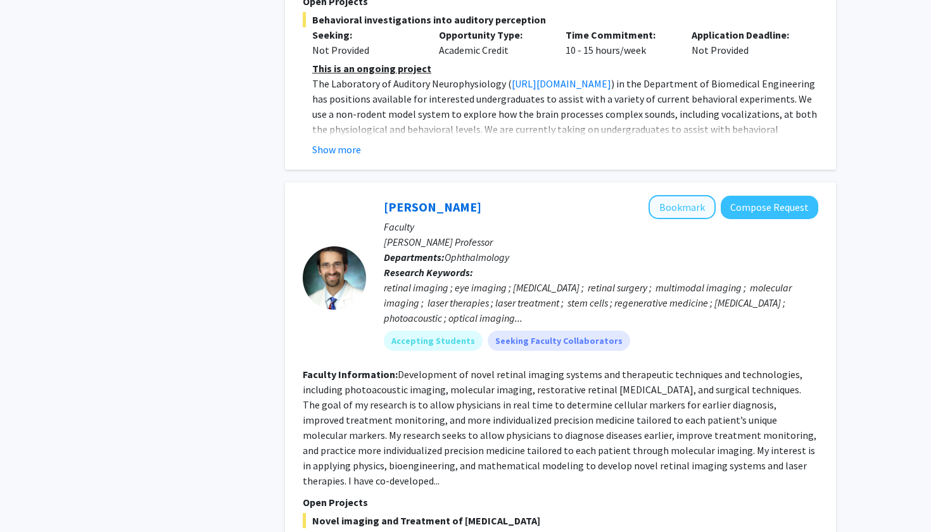
click at [660, 195] on button "Bookmark" at bounding box center [682, 207] width 67 height 24
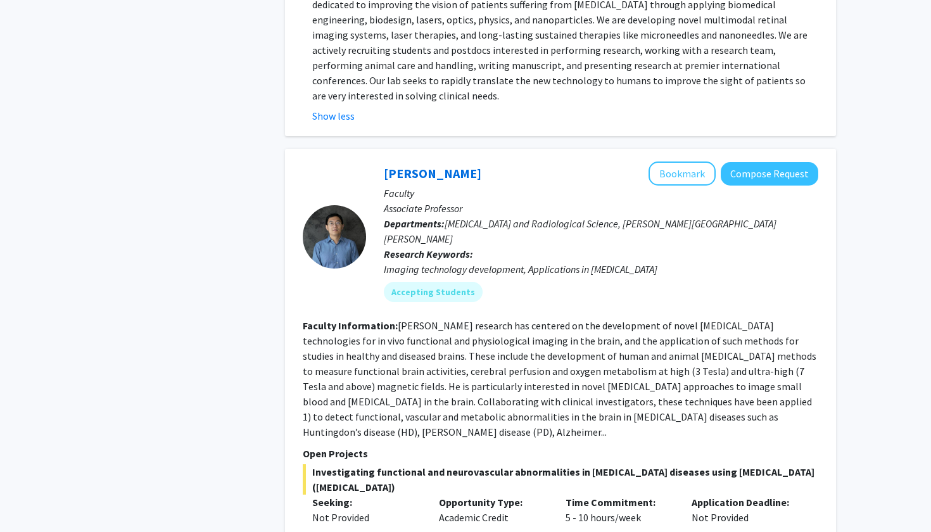
scroll to position [4169, 0]
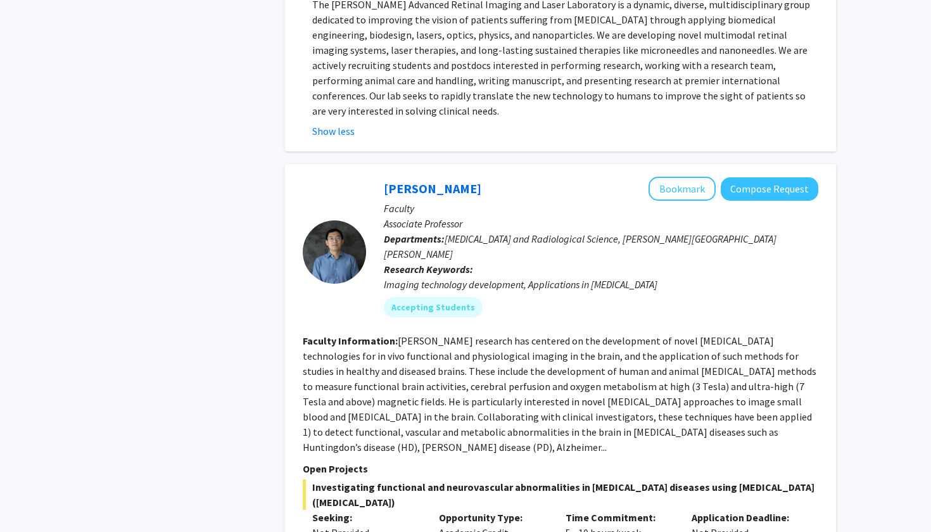
scroll to position [4132, 0]
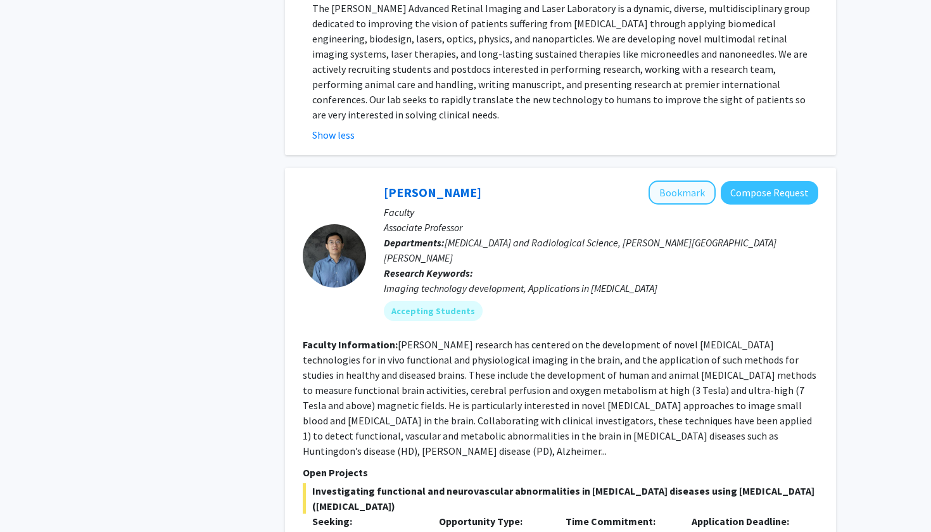
click at [673, 181] on button "Bookmark" at bounding box center [682, 193] width 67 height 24
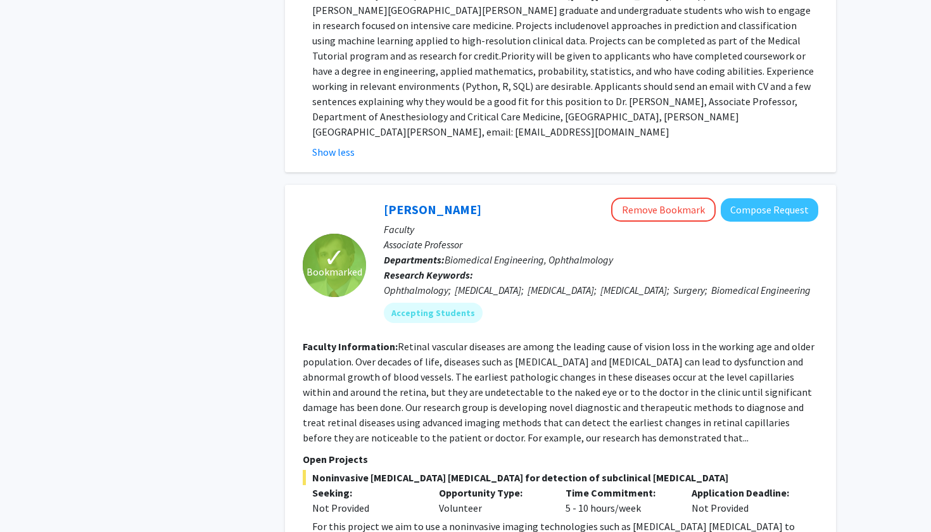
scroll to position [1848, 0]
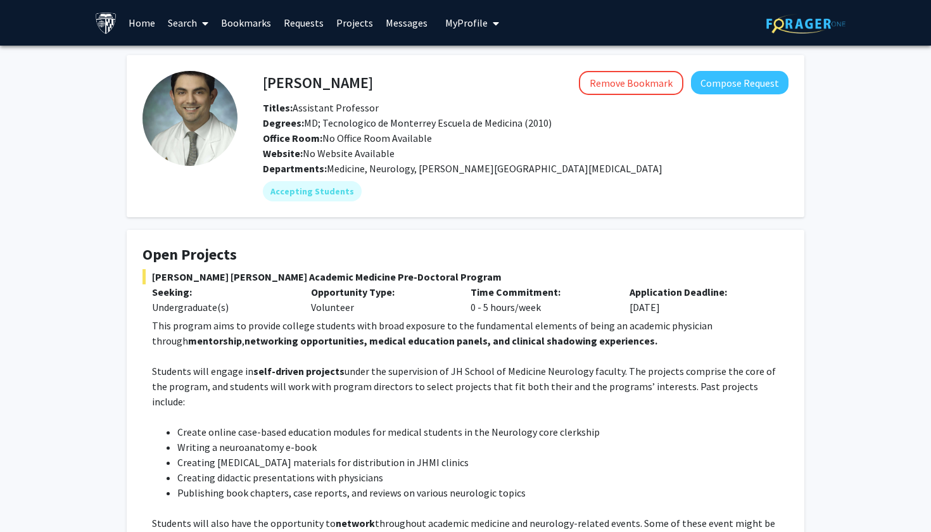
scroll to position [3, 0]
